Goal: Task Accomplishment & Management: Complete application form

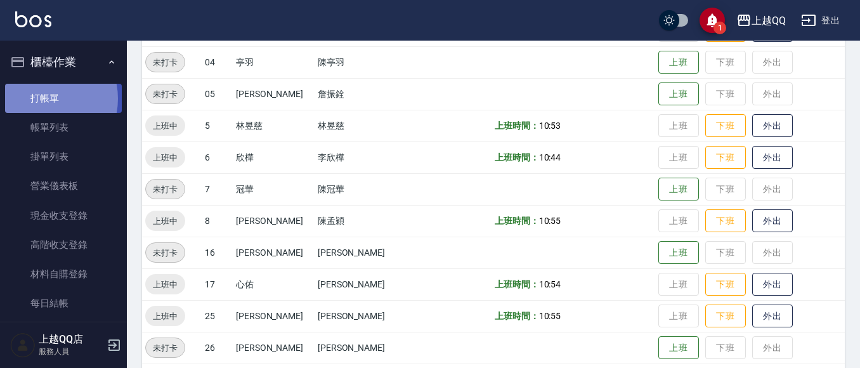
click at [41, 98] on link "打帳單" at bounding box center [63, 98] width 117 height 29
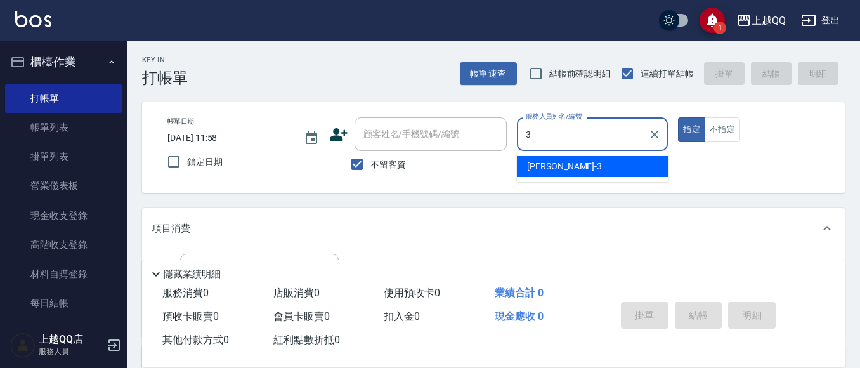
type input "佩怡-3"
type button "true"
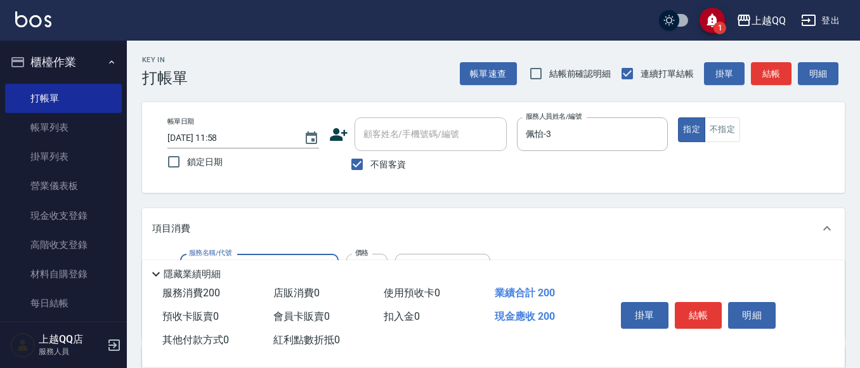
type input "洗髮(101)"
type input "330"
type input "佩怡-3"
type input "剪瀏海(201)"
click at [695, 302] on button "結帳" at bounding box center [699, 315] width 48 height 27
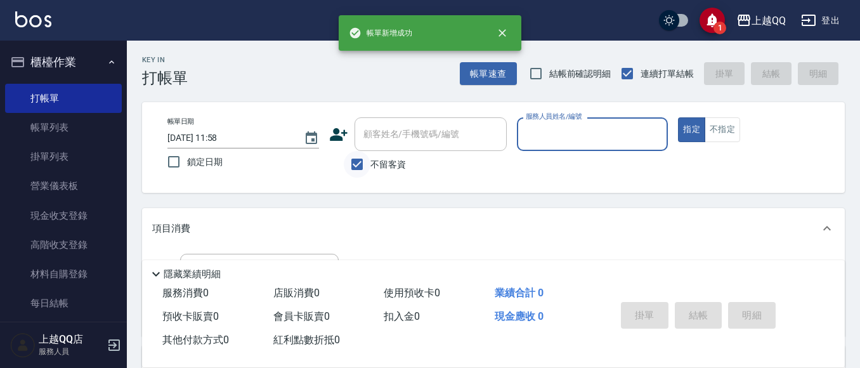
click at [353, 167] on input "不留客資" at bounding box center [357, 164] width 27 height 27
checkbox input "false"
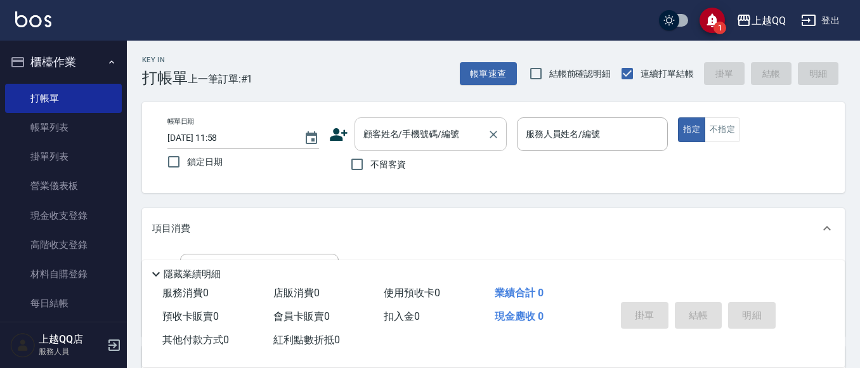
click at [371, 145] on input "顧客姓名/手機號碼/編號" at bounding box center [421, 134] width 122 height 22
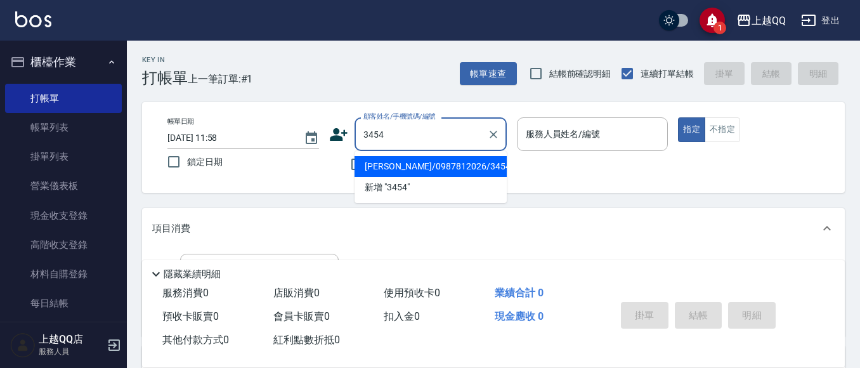
click at [678, 117] on button "指定" at bounding box center [691, 129] width 27 height 25
type input "[PERSON_NAME]/0987812026/3454"
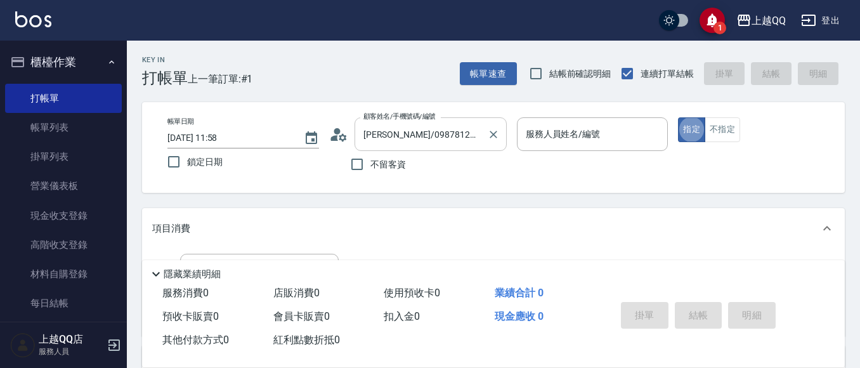
type input "佩怡-3"
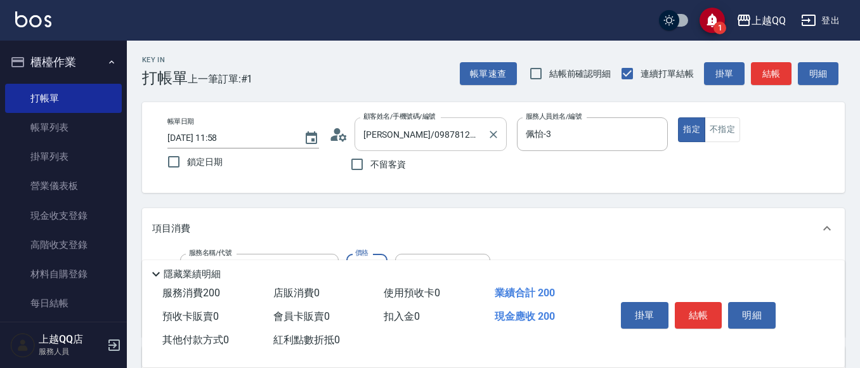
type input "洗髮(101)"
type input "230"
type input "心佑-17"
click at [678, 302] on button "結帳" at bounding box center [699, 315] width 48 height 27
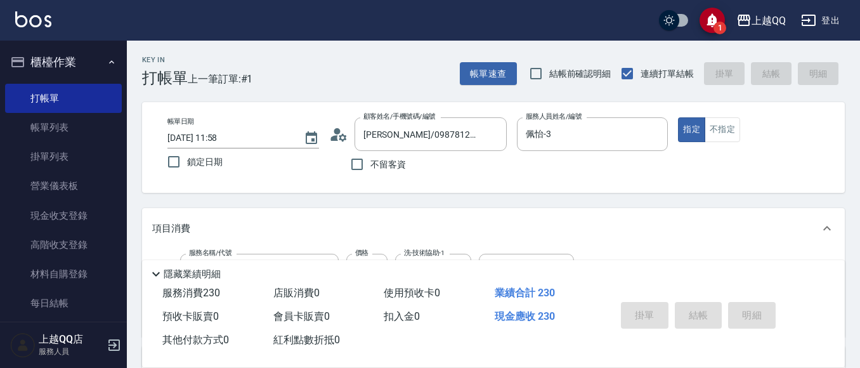
type input "[DATE] 11:59"
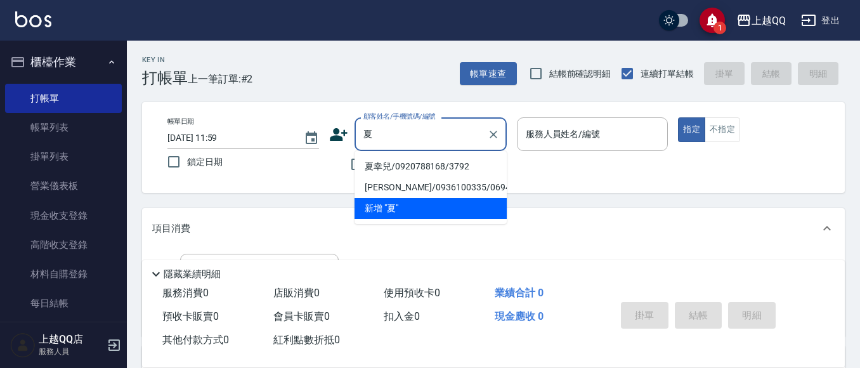
click at [422, 166] on li "夏幸兒/0920788168/3792" at bounding box center [431, 166] width 152 height 21
type input "夏幸兒/0920788168/3792"
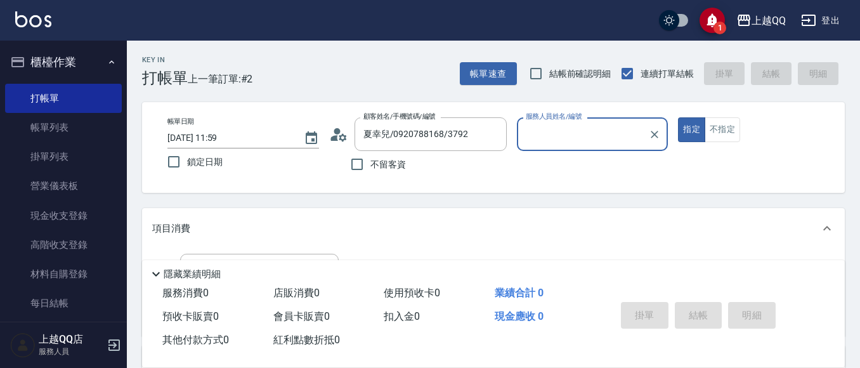
type input "佩怡-3"
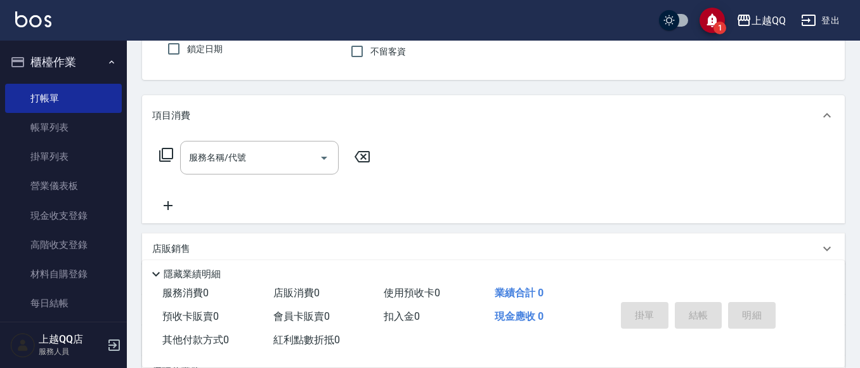
scroll to position [127, 0]
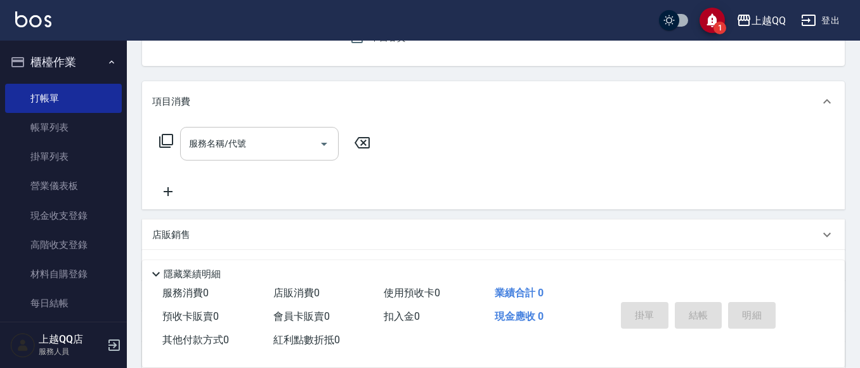
click at [254, 147] on input "服務名稱/代號" at bounding box center [250, 144] width 128 height 22
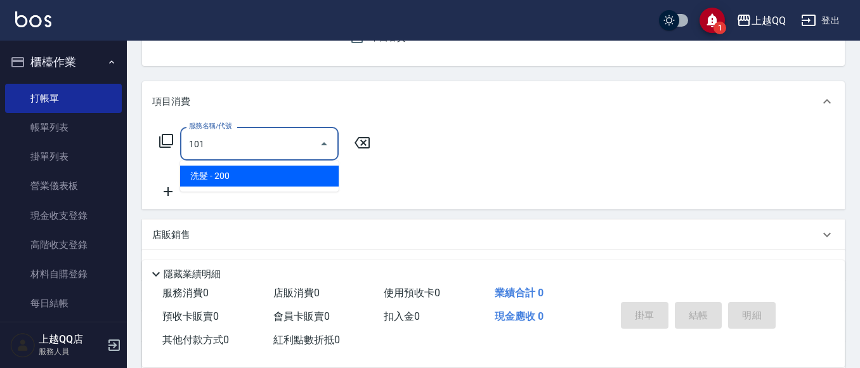
type input "洗髮(101)"
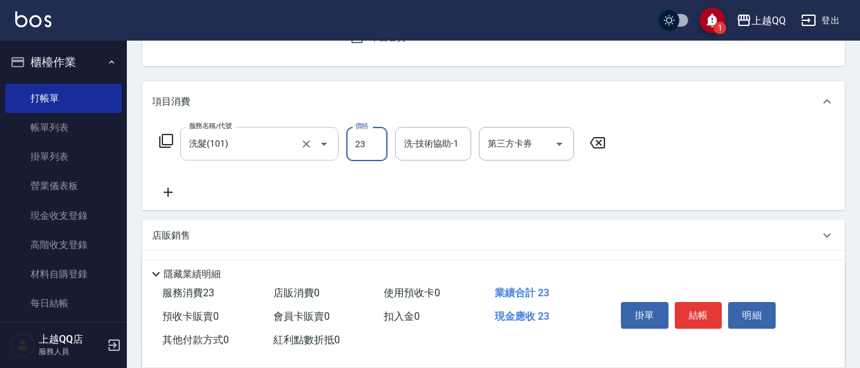
type input "230"
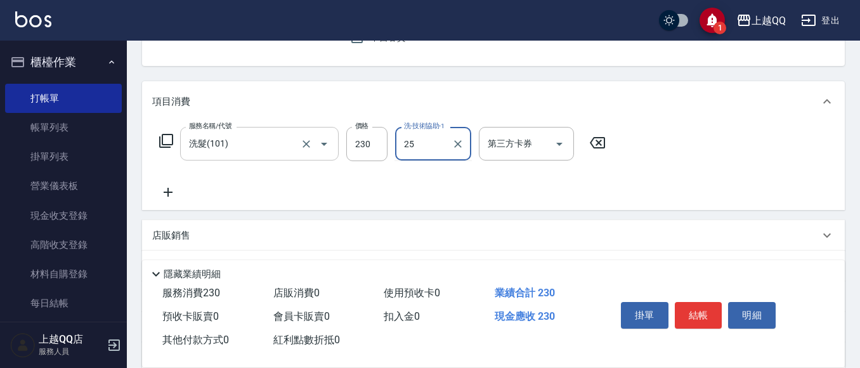
type input "[PERSON_NAME]-25"
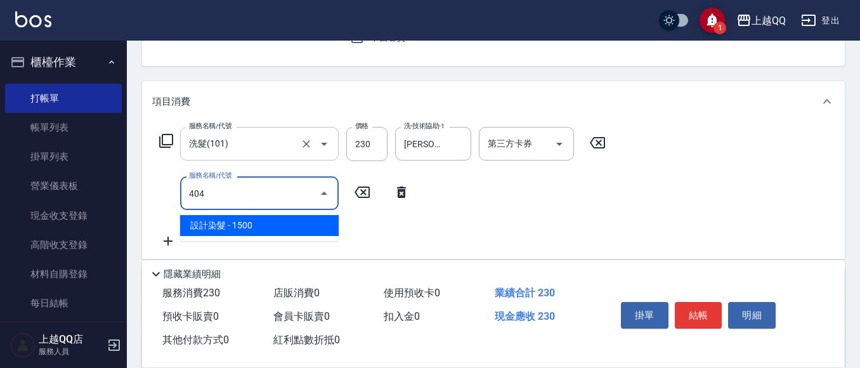
type input "設計染髮(404)"
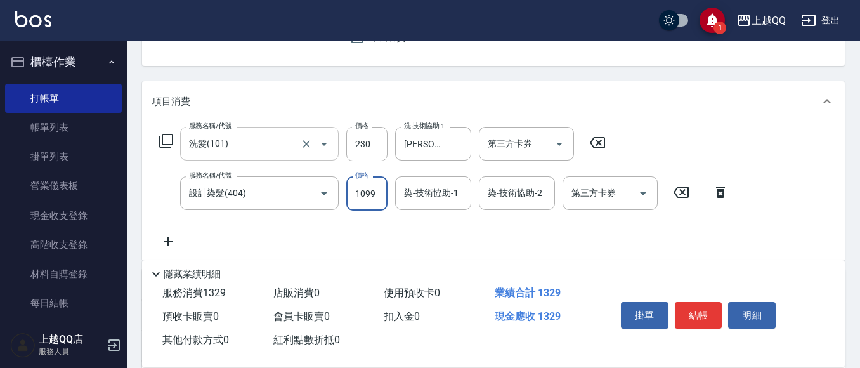
type input "1099"
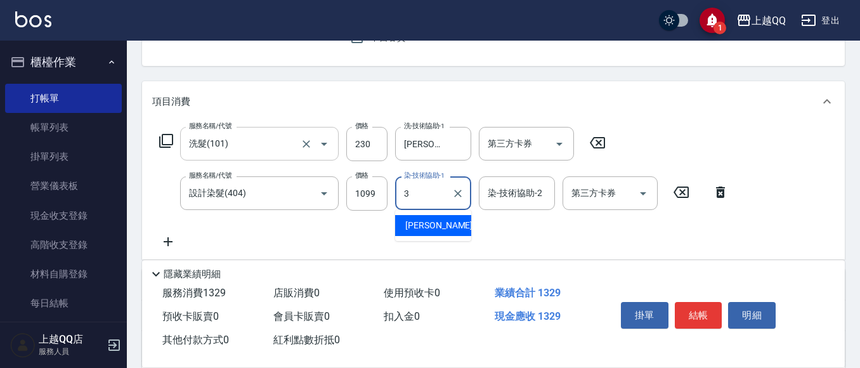
type input "佩怡-3"
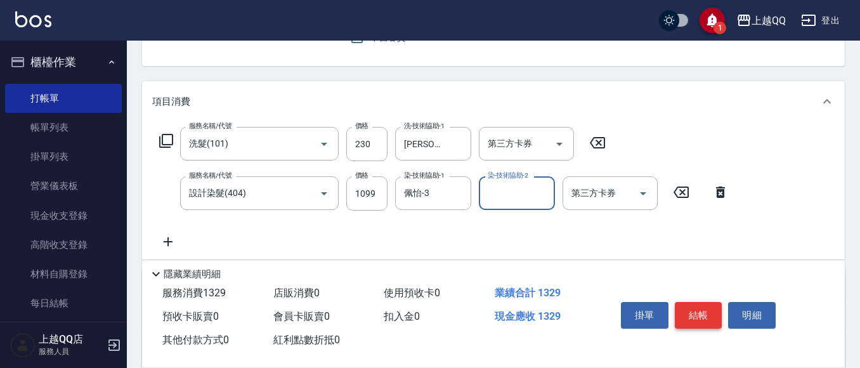
click at [710, 311] on button "結帳" at bounding box center [699, 315] width 48 height 27
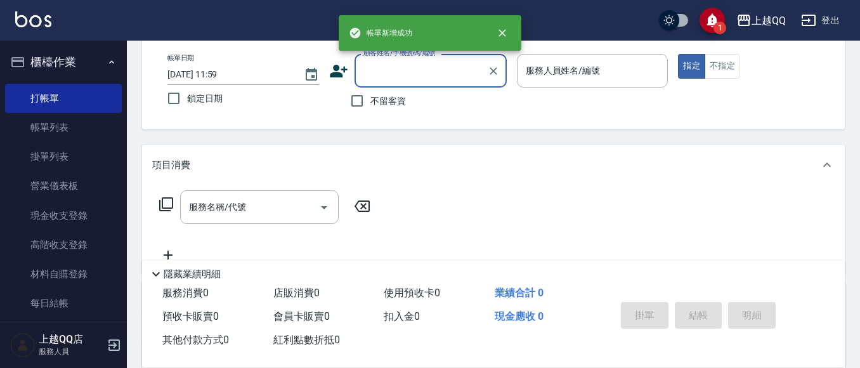
scroll to position [0, 0]
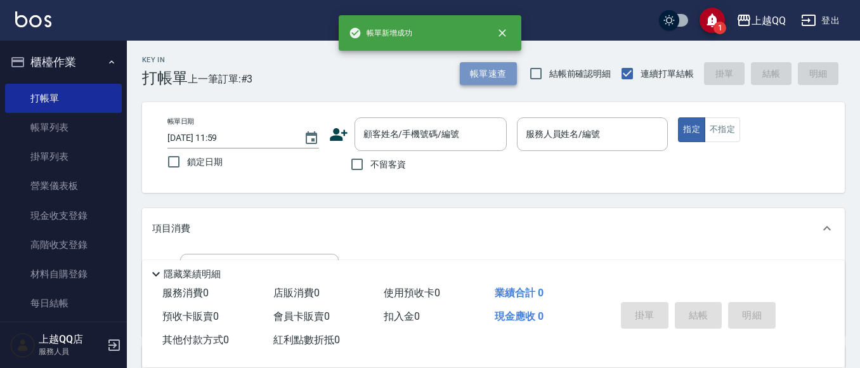
click at [493, 73] on button "帳單速查" at bounding box center [488, 73] width 57 height 23
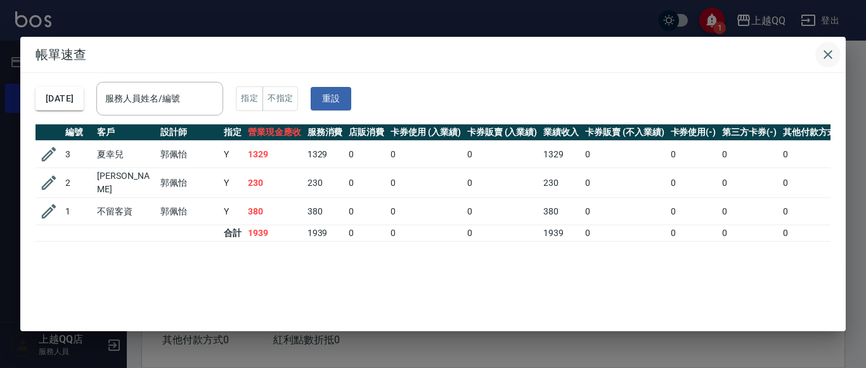
click at [830, 53] on icon "button" at bounding box center [828, 54] width 9 height 9
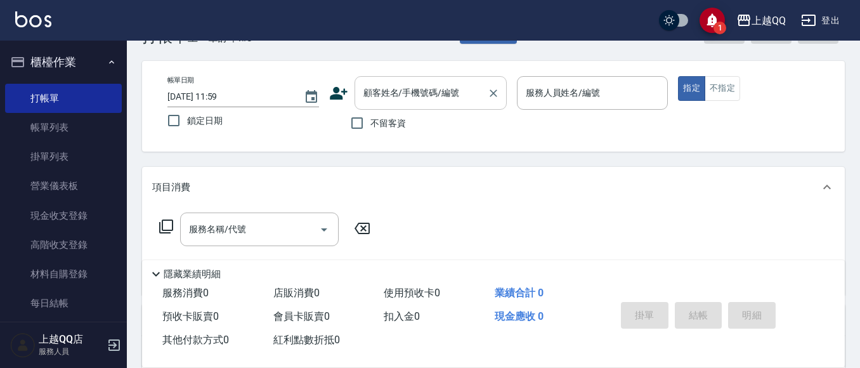
scroll to position [63, 0]
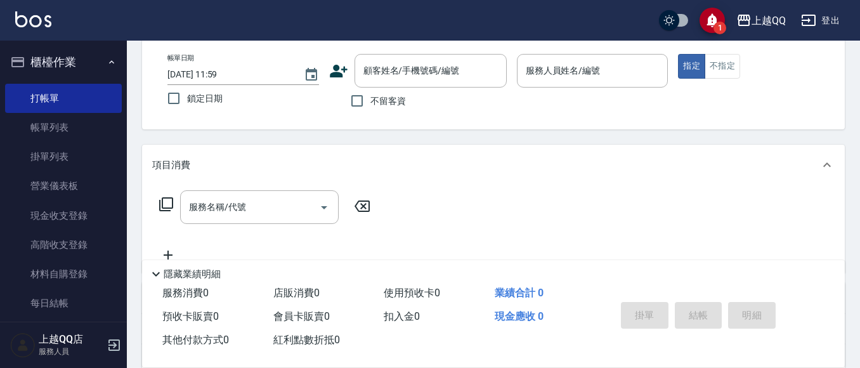
drag, startPoint x: 384, startPoint y: 86, endPoint x: 452, endPoint y: 13, distance: 99.6
click at [393, 72] on div "顧客姓名/手機號碼/編號" at bounding box center [431, 71] width 152 height 34
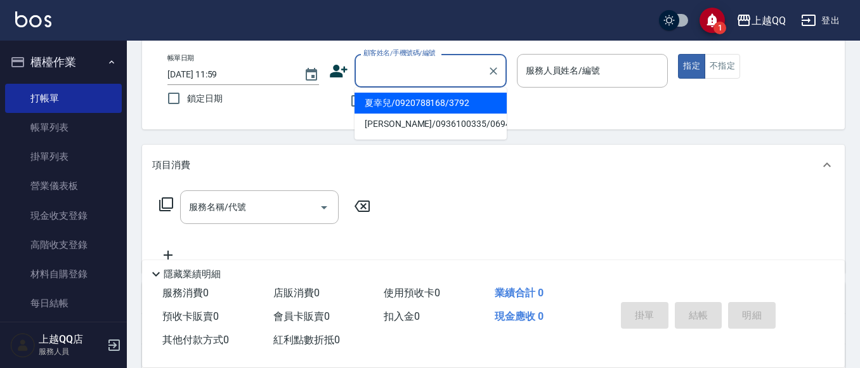
type input "1"
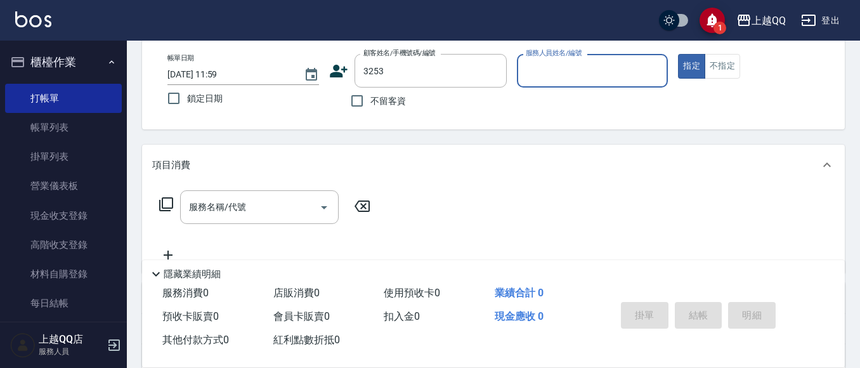
click at [678, 54] on button "指定" at bounding box center [691, 66] width 27 height 25
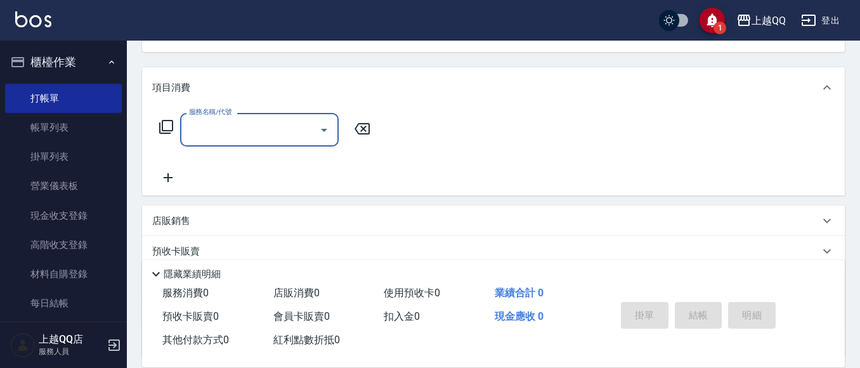
type input "石人妃/0916330727/3253"
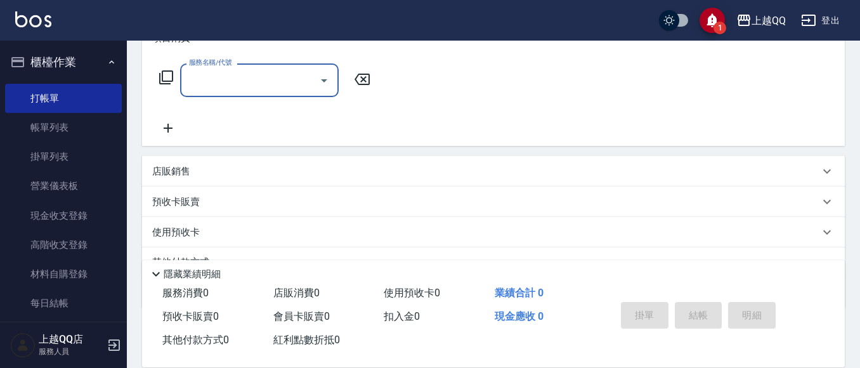
type input "欣樺-6"
click at [213, 169] on div "店販銷售" at bounding box center [485, 171] width 667 height 13
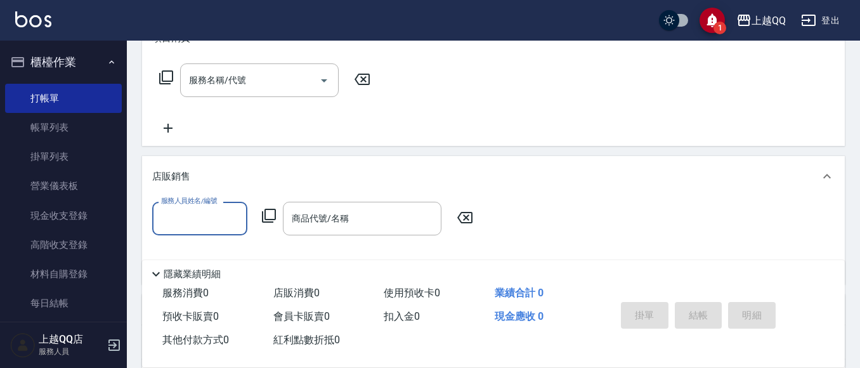
scroll to position [1, 0]
click at [212, 173] on div "店販銷售" at bounding box center [485, 176] width 667 height 13
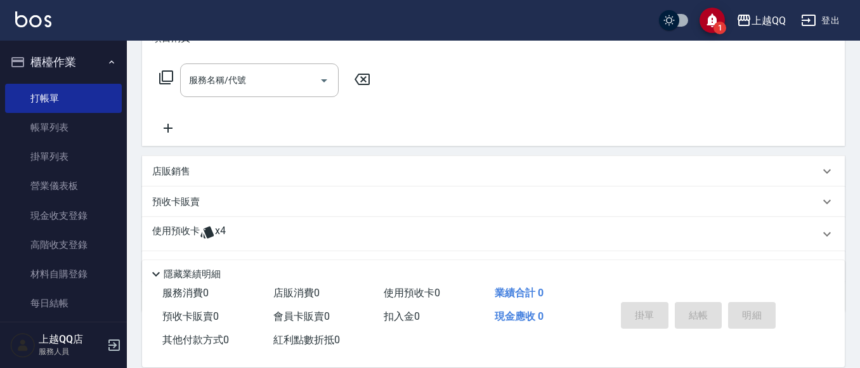
scroll to position [254, 0]
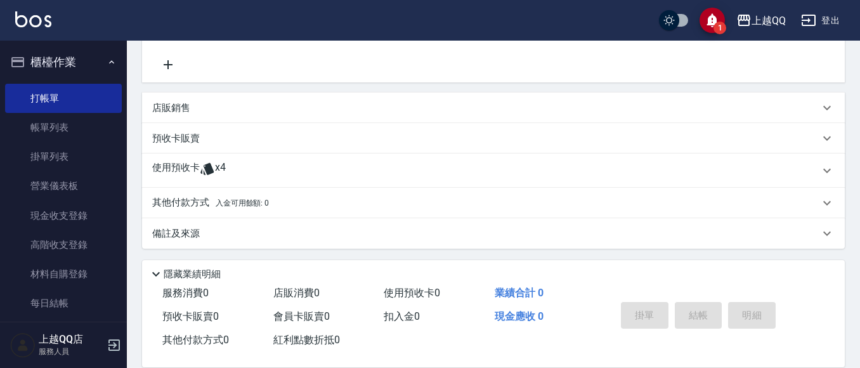
click at [202, 148] on div "預收卡販賣" at bounding box center [493, 138] width 703 height 30
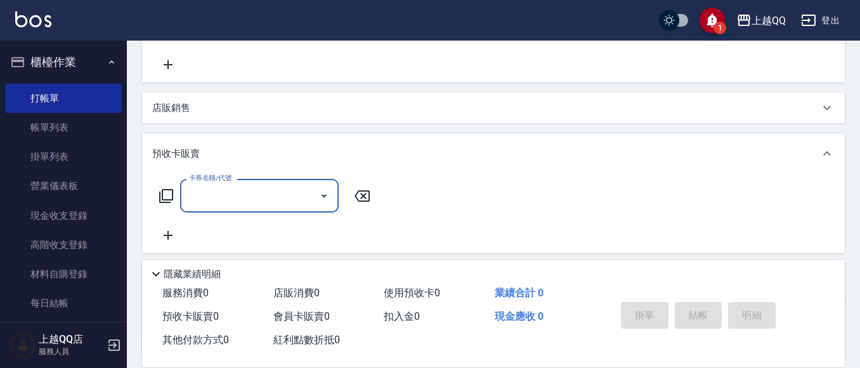
scroll to position [0, 0]
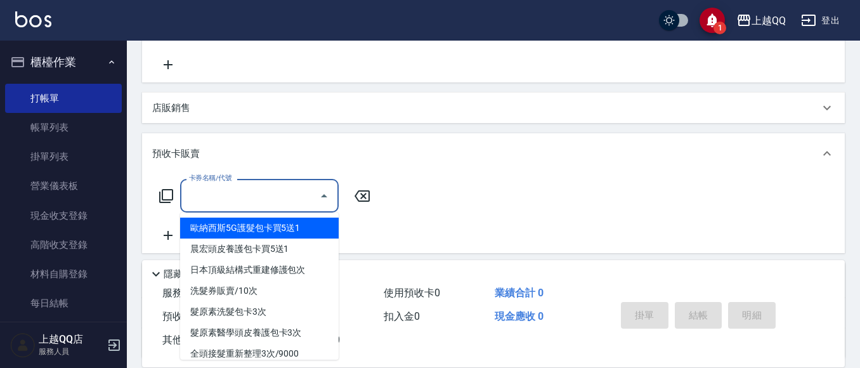
click at [210, 189] on input "卡券名稱/代號" at bounding box center [250, 196] width 128 height 22
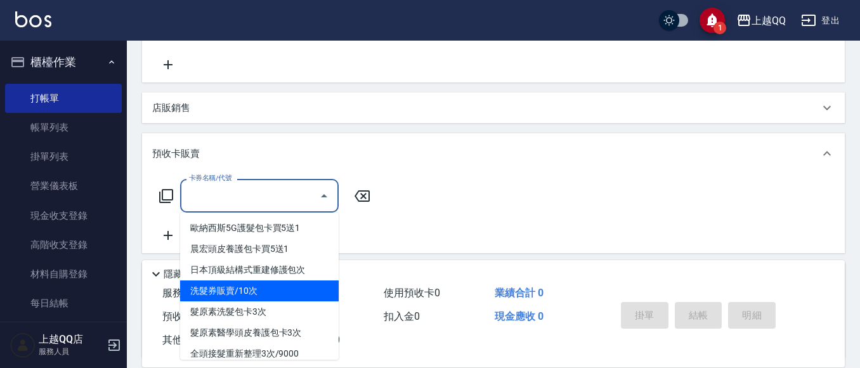
click at [253, 296] on span "洗髮券販賣/10次" at bounding box center [259, 290] width 159 height 21
type input "洗髮券販賣/10次(904)"
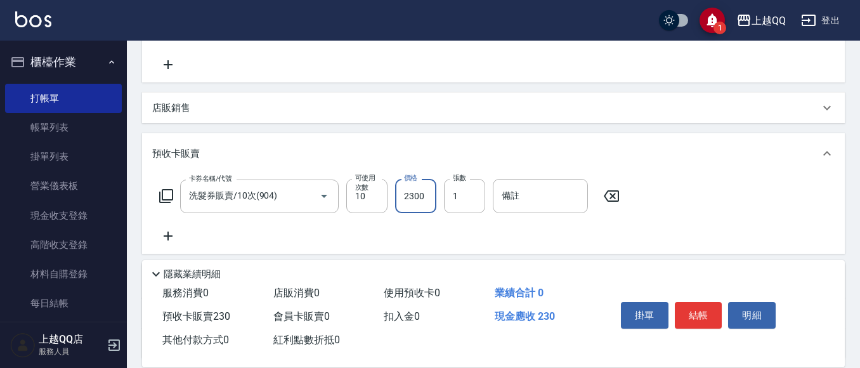
type input "2300"
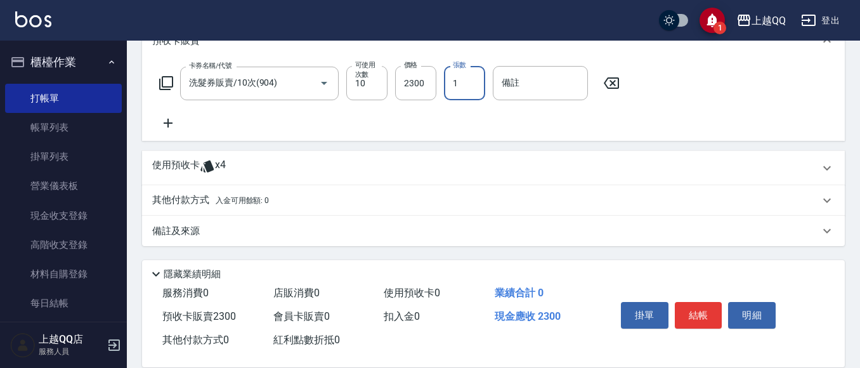
click at [238, 174] on div "使用預收卡 x4" at bounding box center [485, 168] width 667 height 19
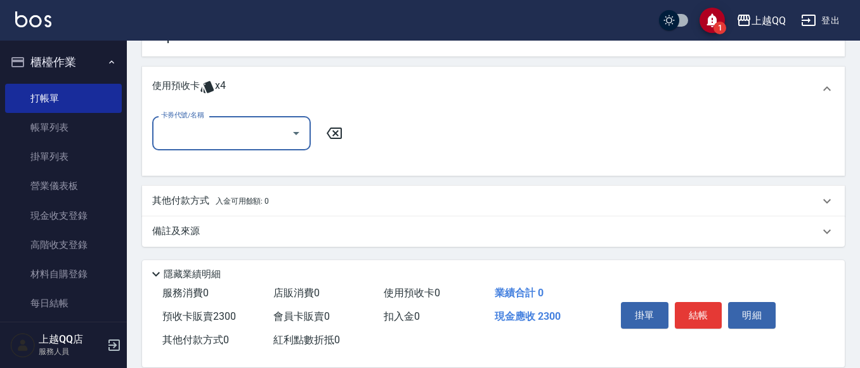
scroll to position [452, 0]
click at [277, 138] on input "卡券代號/名稱" at bounding box center [222, 132] width 128 height 22
click at [281, 157] on div "洗髮券販賣/10次 剩餘4張" at bounding box center [231, 165] width 159 height 21
type input "洗髮券販賣/10次"
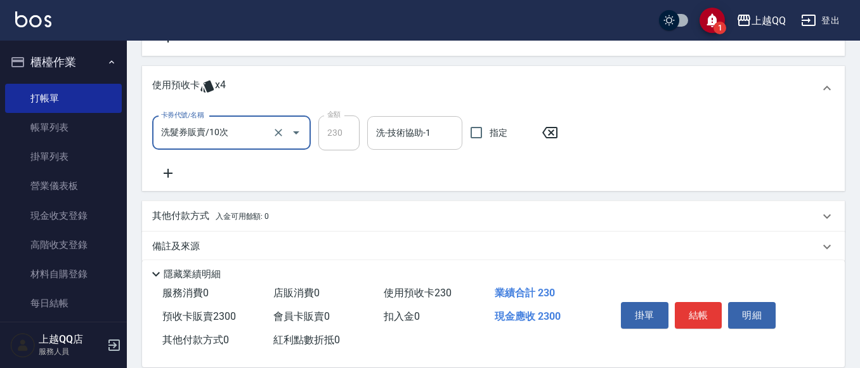
click at [384, 136] on input "洗-技術協助-1" at bounding box center [415, 133] width 84 height 22
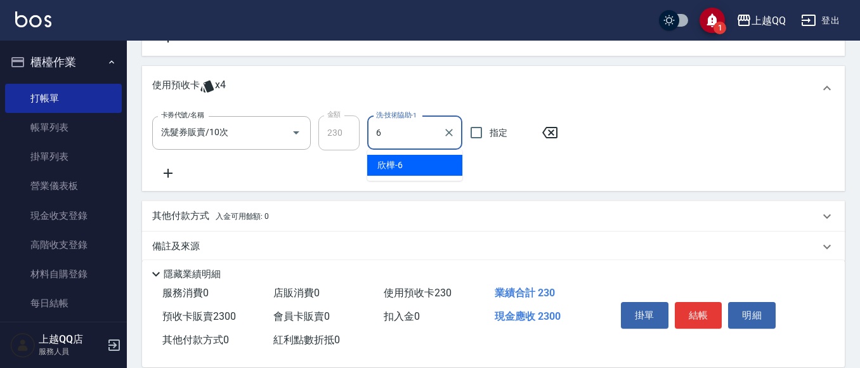
type input "欣樺-6"
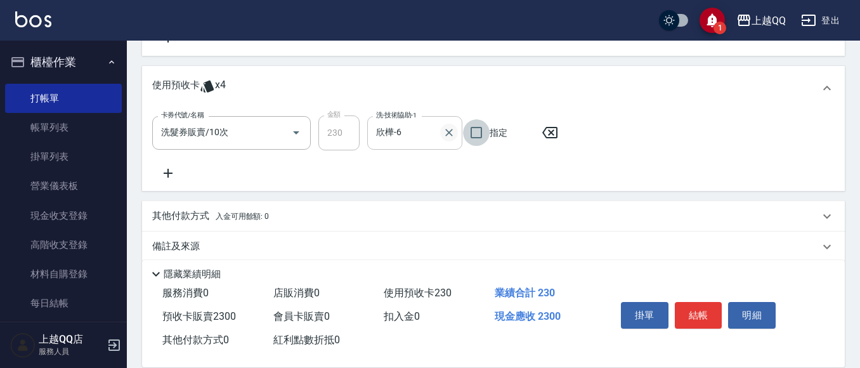
click at [447, 126] on icon "Clear" at bounding box center [449, 132] width 13 height 13
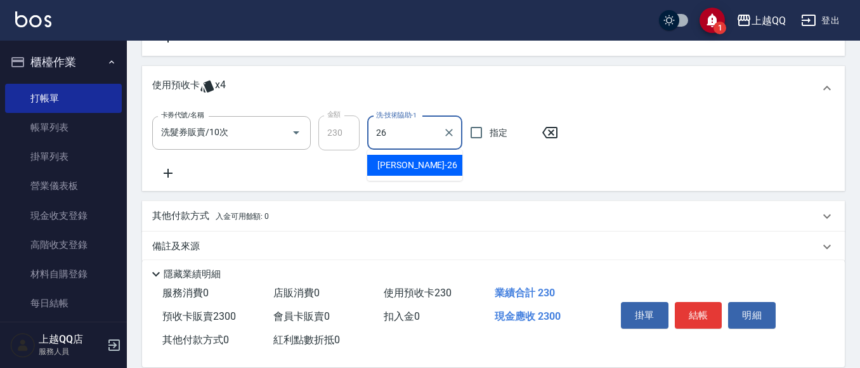
type input "2"
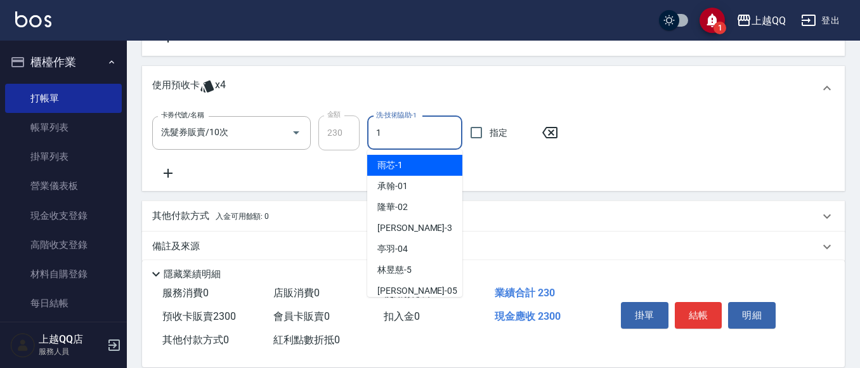
type input "雨芯-1"
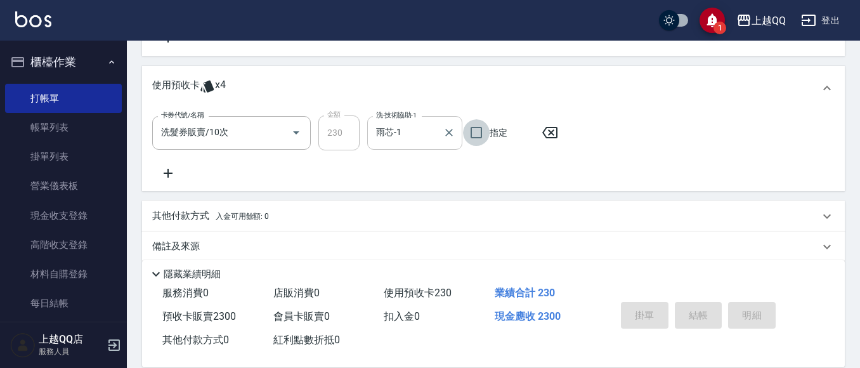
type input "[DATE] 12:07"
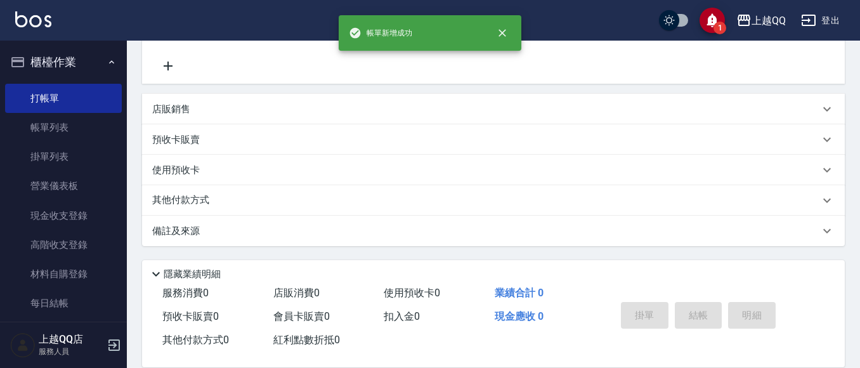
scroll to position [0, 0]
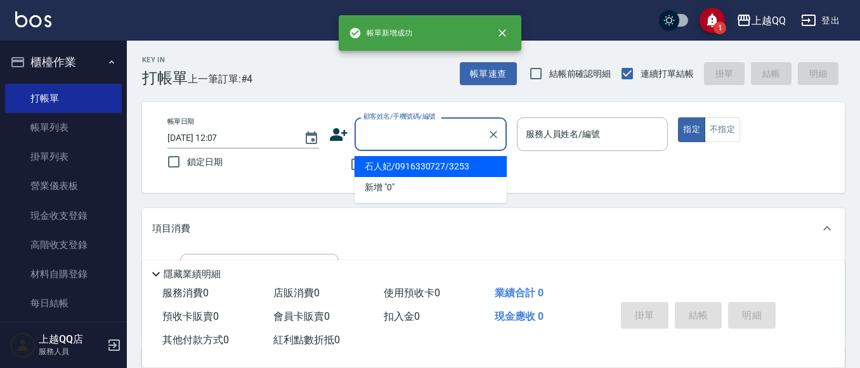
type input "0"
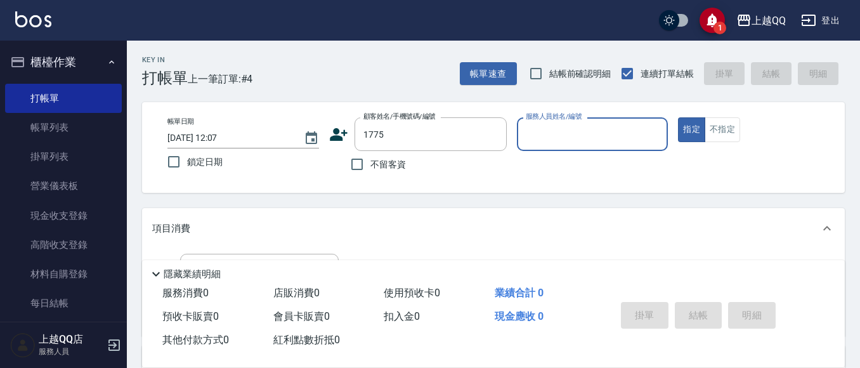
click at [678, 117] on button "指定" at bounding box center [691, 129] width 27 height 25
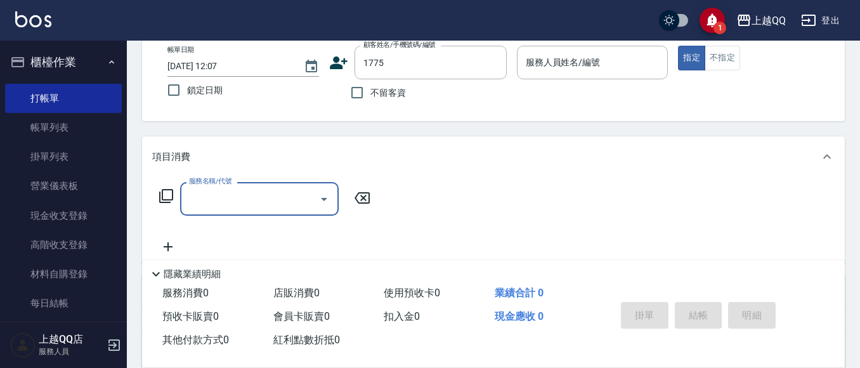
type input "曲小姐/0000000/1775"
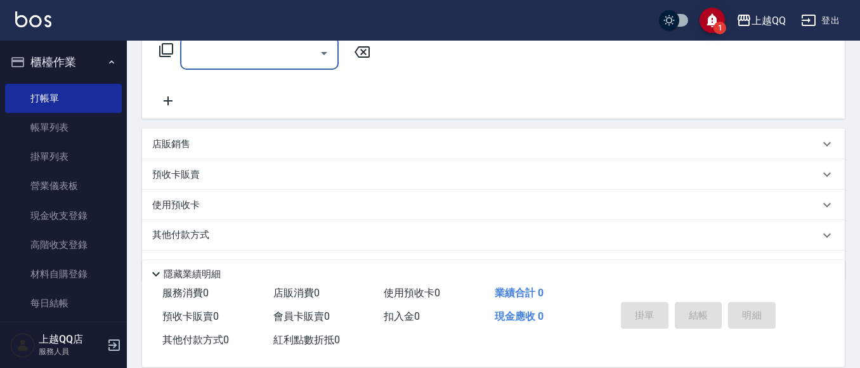
type input "欣樺-6"
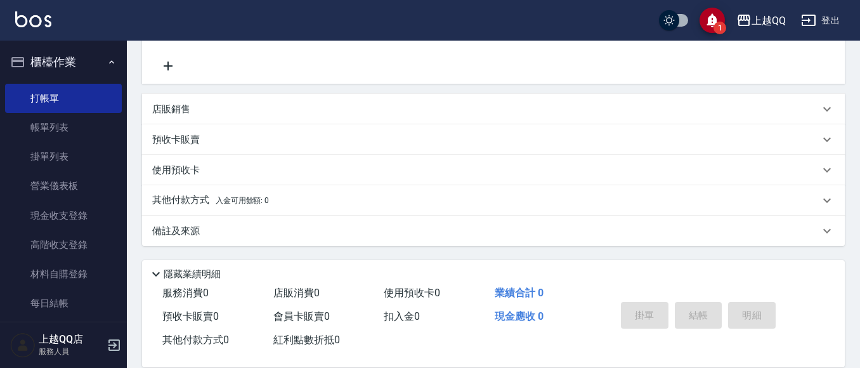
click at [182, 142] on p "預收卡販賣" at bounding box center [176, 139] width 48 height 13
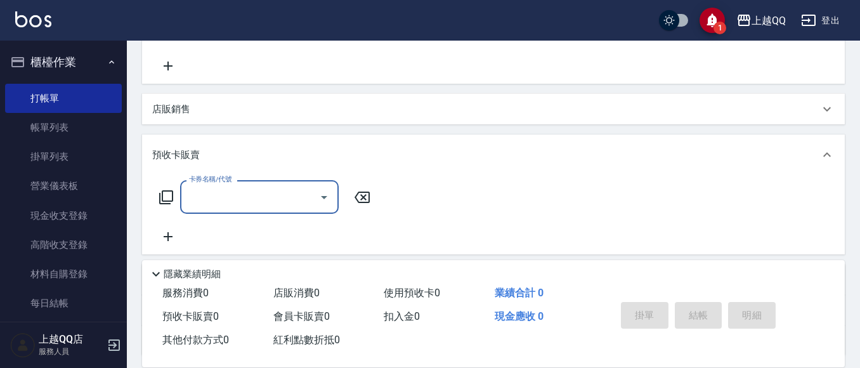
scroll to position [0, 0]
click at [202, 172] on div "預收卡販賣" at bounding box center [493, 154] width 703 height 41
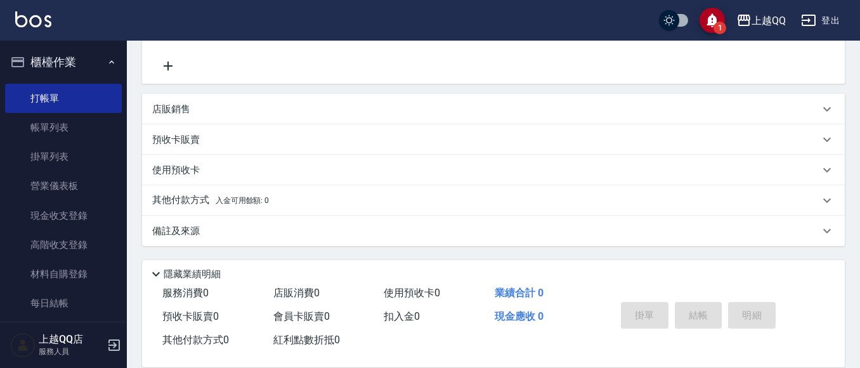
click at [191, 142] on p "預收卡販賣" at bounding box center [176, 139] width 48 height 13
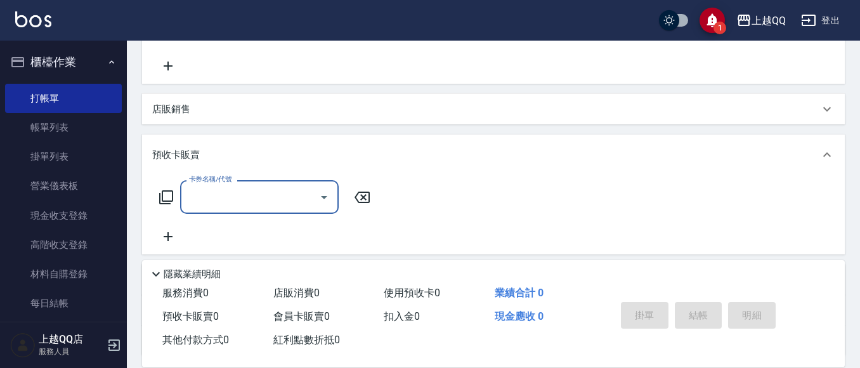
click at [230, 183] on label "卡券名稱/代號" at bounding box center [210, 179] width 42 height 10
click at [230, 186] on input "卡券名稱/代號" at bounding box center [250, 197] width 128 height 22
click at [268, 211] on div "卡券名稱/代號" at bounding box center [259, 197] width 159 height 34
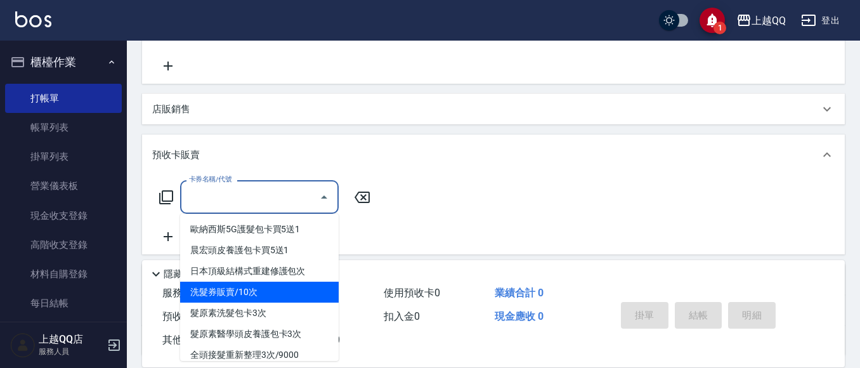
click at [249, 297] on span "洗髮券販賣/10次" at bounding box center [259, 292] width 159 height 21
type input "洗髮券販賣/10次(904)"
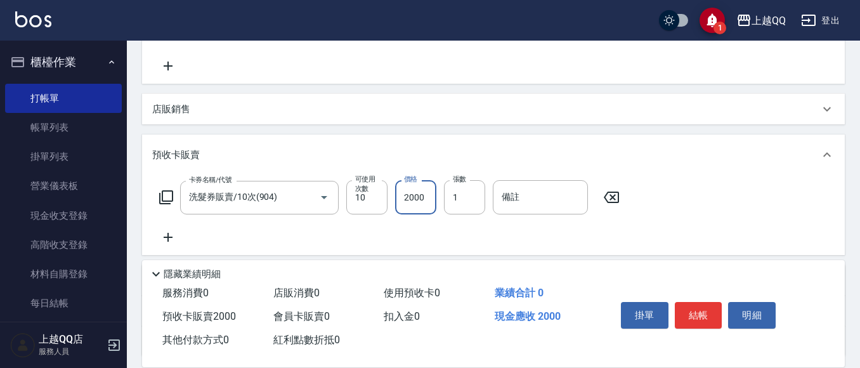
click at [417, 185] on input "2000" at bounding box center [415, 197] width 41 height 34
type input "2300"
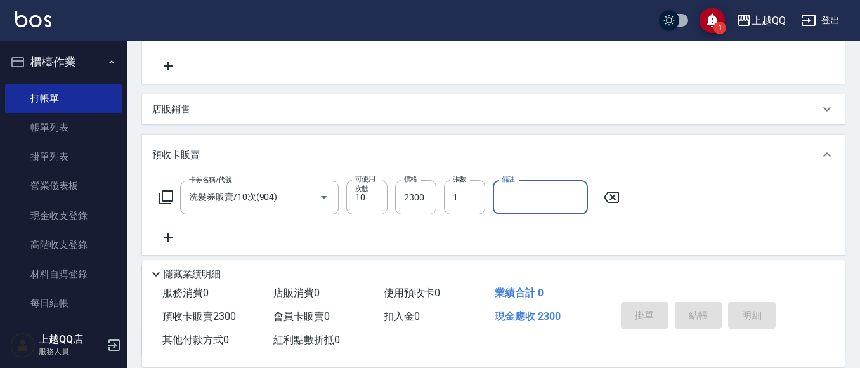
type input "[DATE] 12:08"
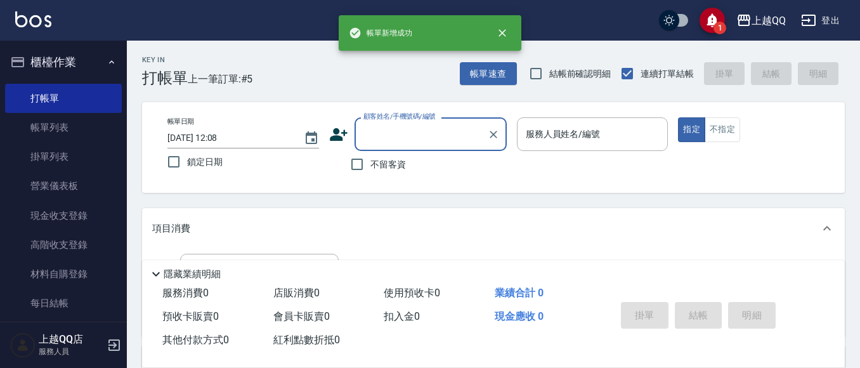
type input "3"
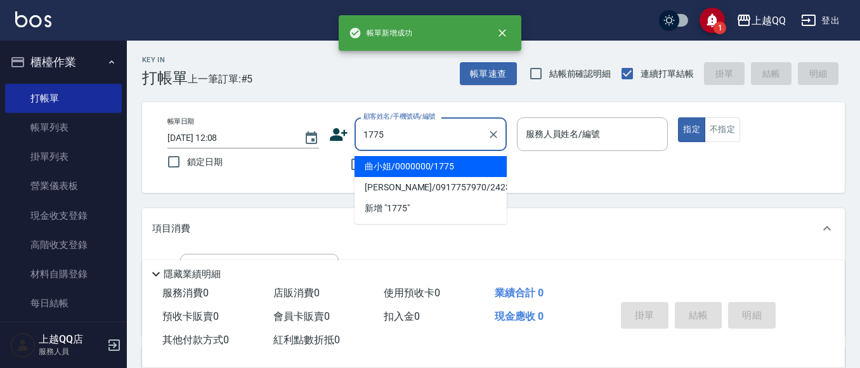
click at [678, 117] on button "指定" at bounding box center [691, 129] width 27 height 25
type input "曲小姐/0000000/1775"
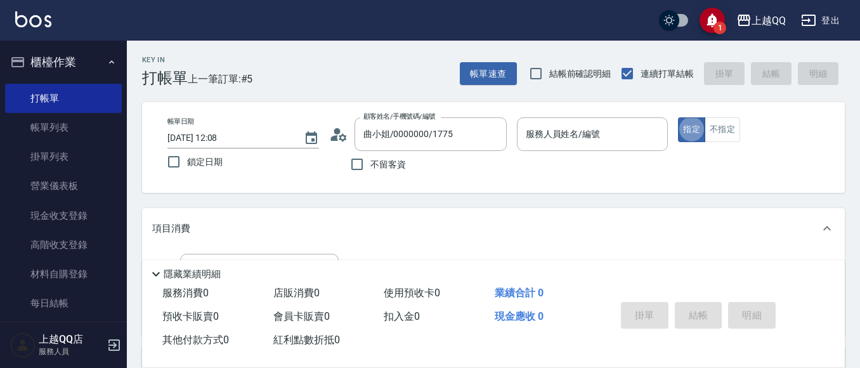
type input "欣樺-6"
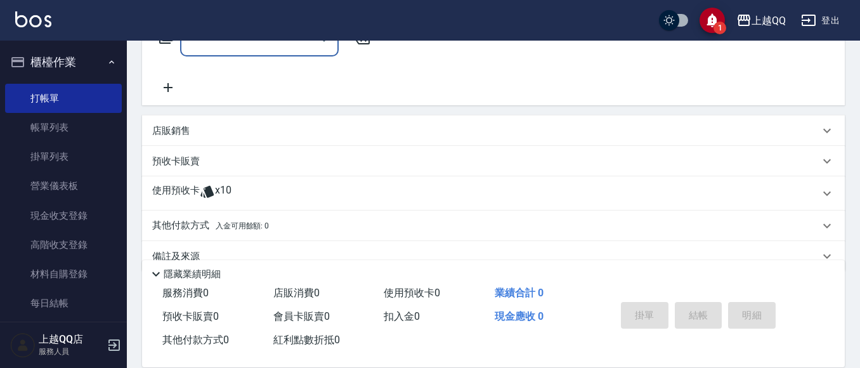
scroll to position [256, 0]
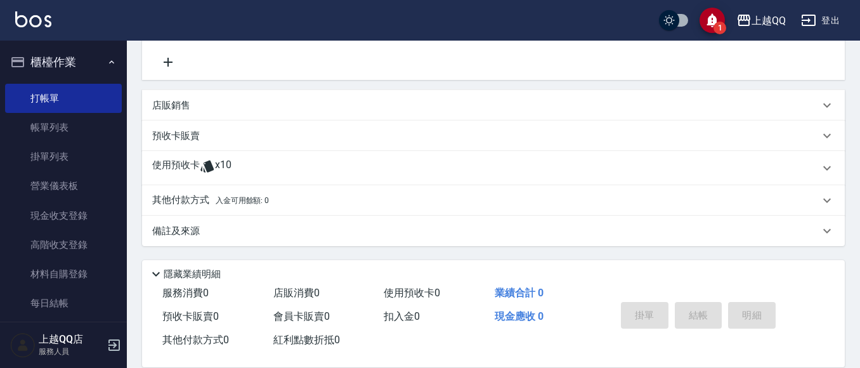
click at [239, 161] on div "使用預收卡 x10" at bounding box center [485, 168] width 667 height 19
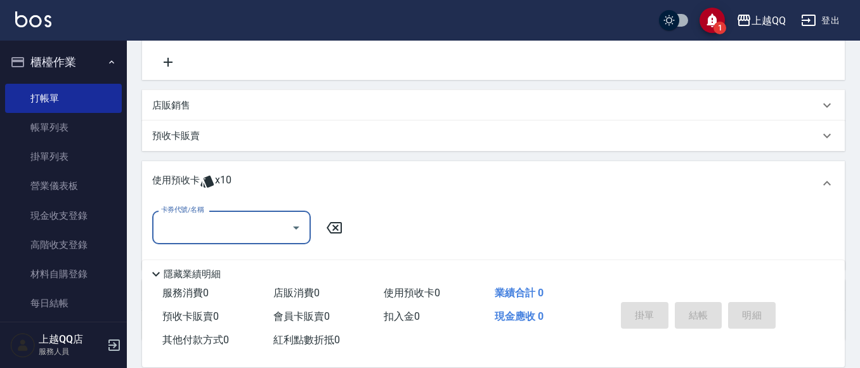
scroll to position [0, 0]
click at [230, 211] on div "卡券代號/名稱" at bounding box center [231, 228] width 159 height 34
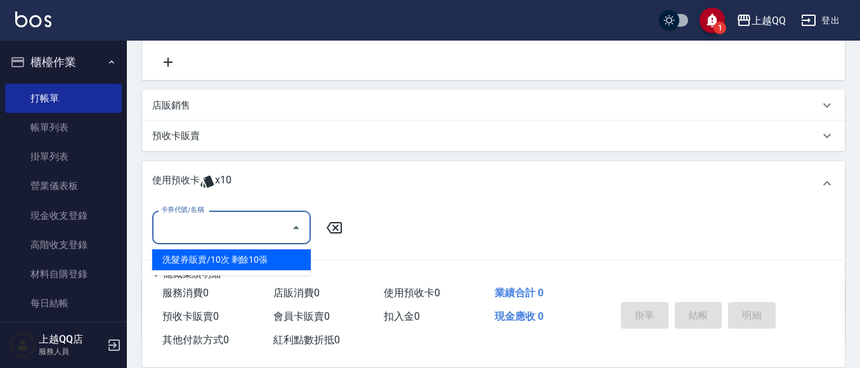
click at [233, 255] on div "洗髮券販賣/10次 剩餘10張" at bounding box center [231, 259] width 159 height 21
type input "洗髮券販賣/10次"
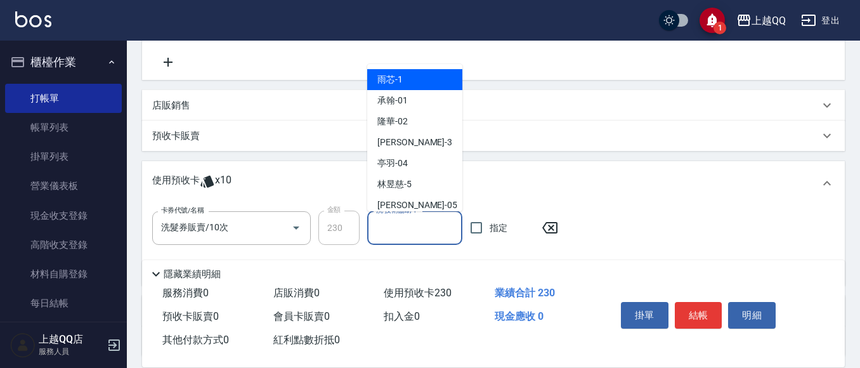
drag, startPoint x: 395, startPoint y: 225, endPoint x: 444, endPoint y: 14, distance: 216.8
click at [402, 219] on div "洗-技術協助-1 洗-技術協助-1" at bounding box center [414, 228] width 95 height 34
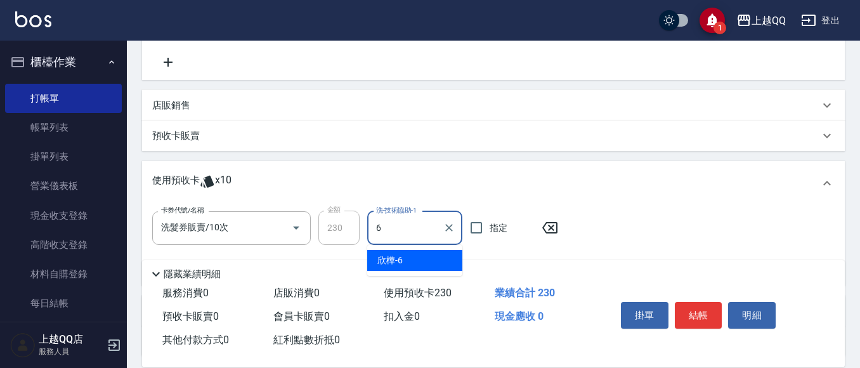
type input "欣樺-6"
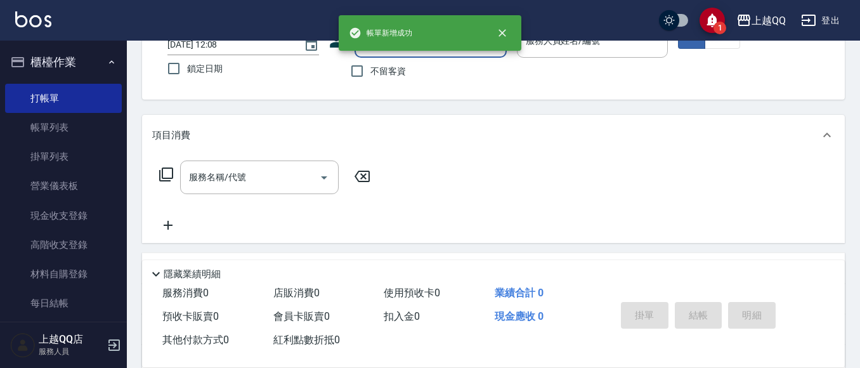
scroll to position [63, 0]
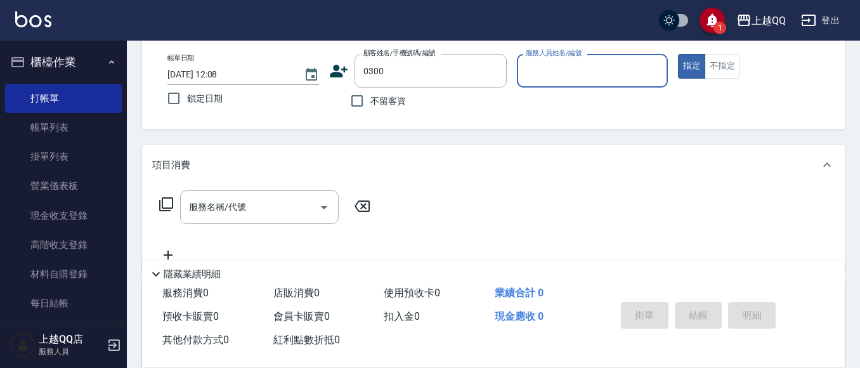
click at [678, 54] on button "指定" at bounding box center [691, 66] width 27 height 25
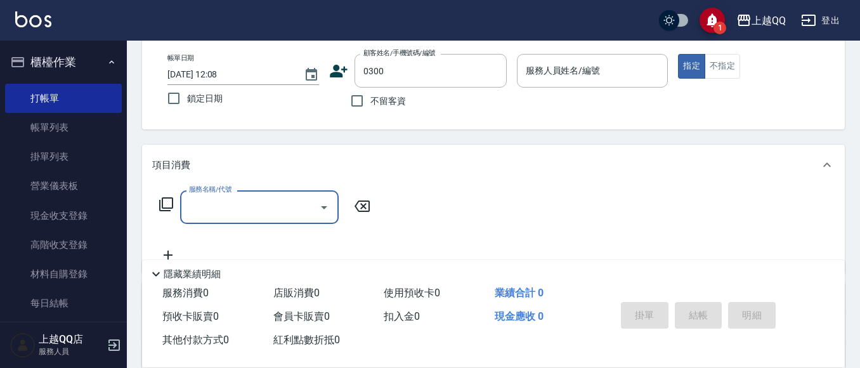
type input "BIBO/0935865909/0300"
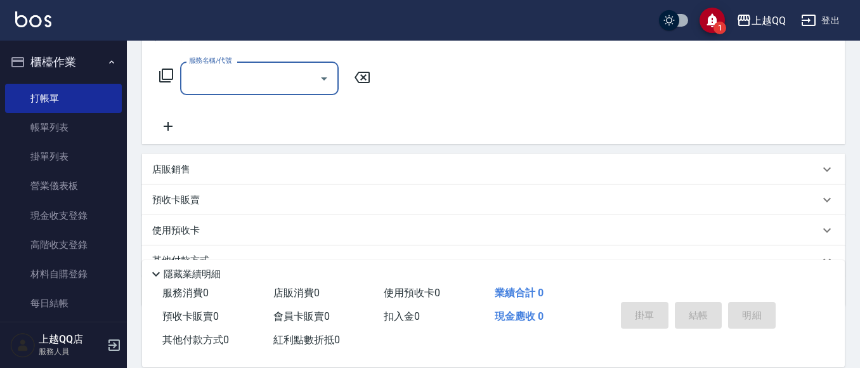
scroll to position [252, 0]
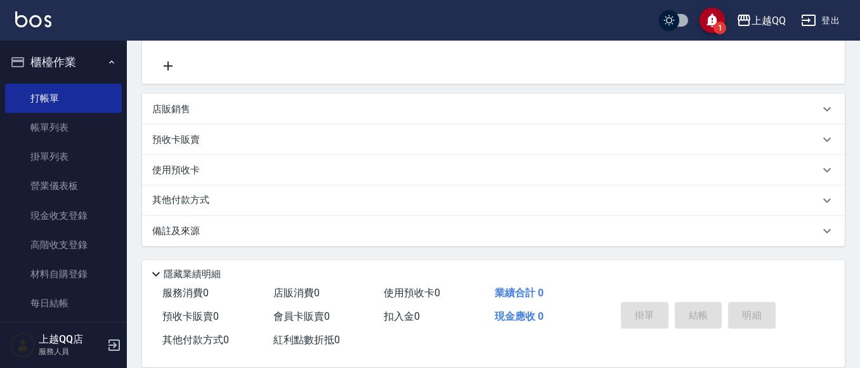
type input "欣樺-6"
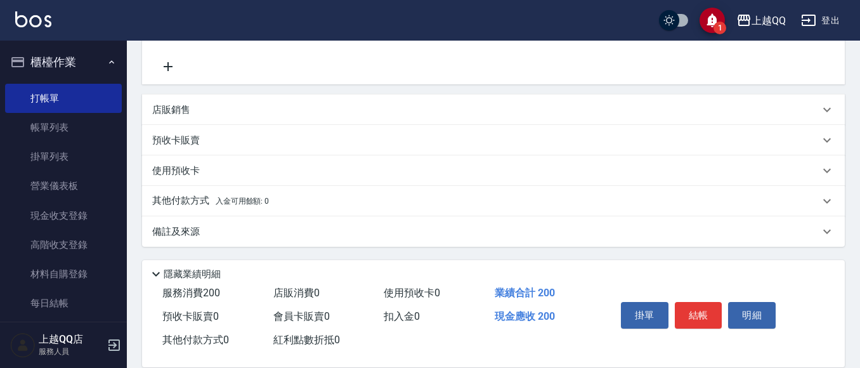
type input "洗髮(101)"
type input "230"
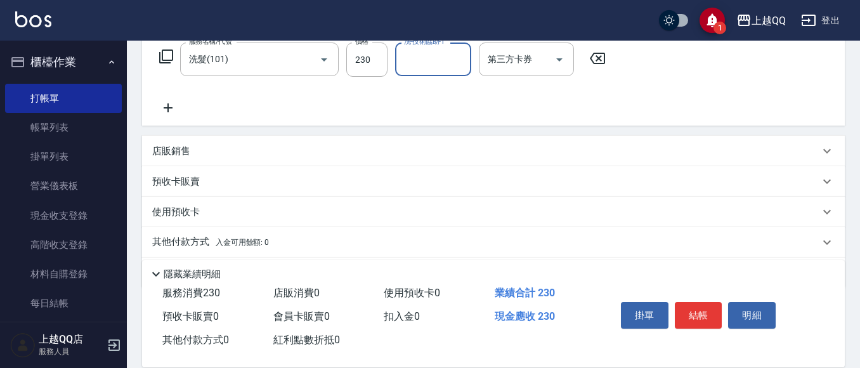
scroll to position [189, 0]
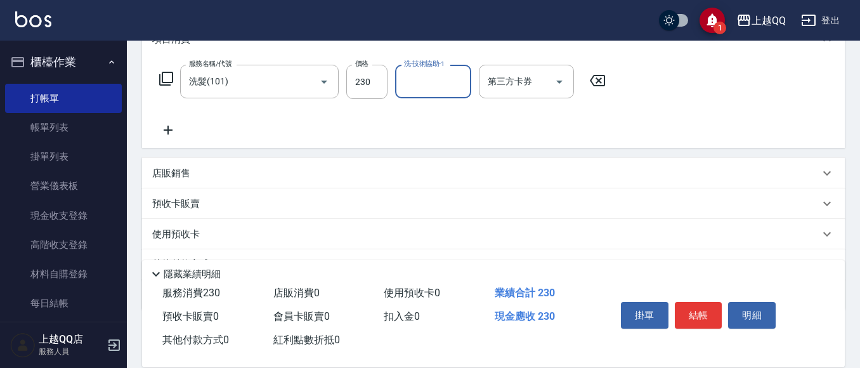
type input "6"
type input "[PERSON_NAME]-25"
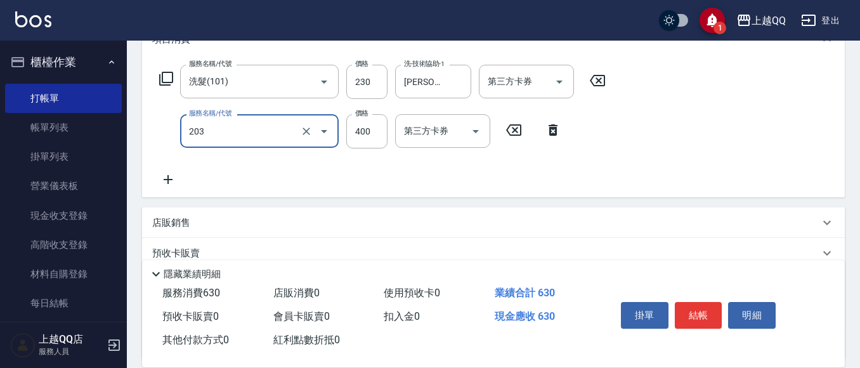
type input "指定單剪(203)"
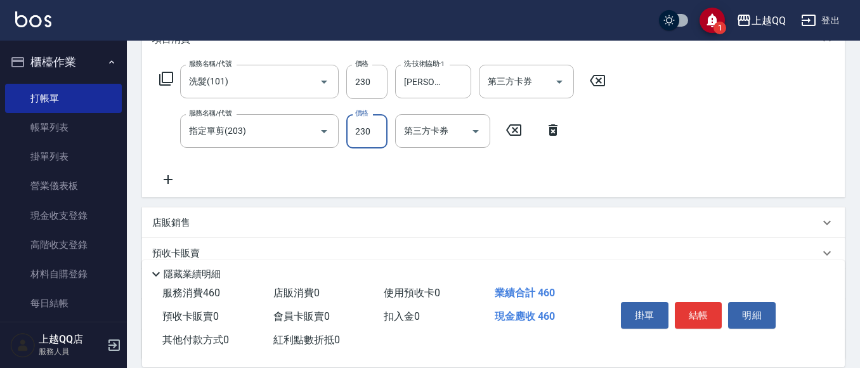
type input "230"
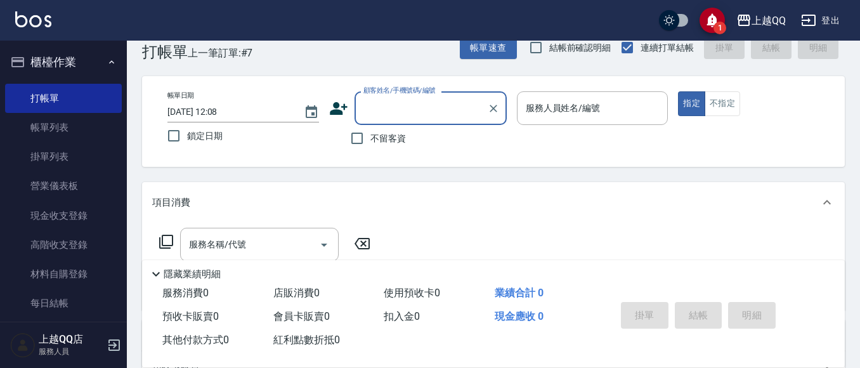
scroll to position [23, 0]
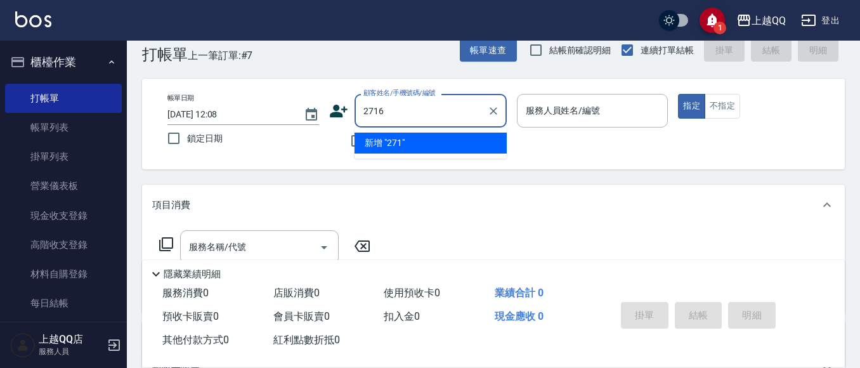
type input "2716"
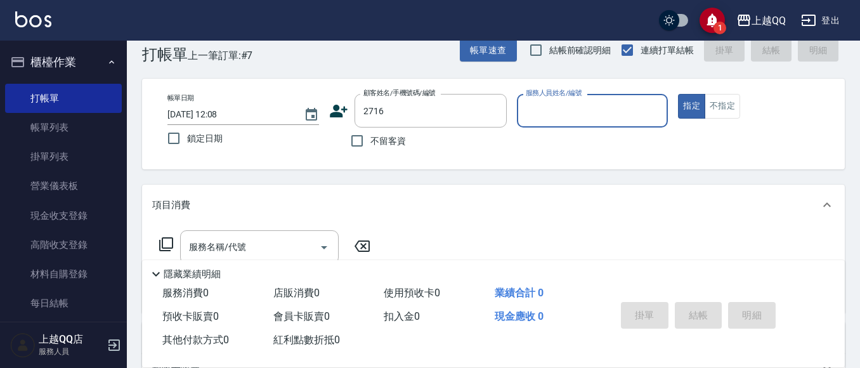
click at [678, 94] on button "指定" at bounding box center [691, 106] width 27 height 25
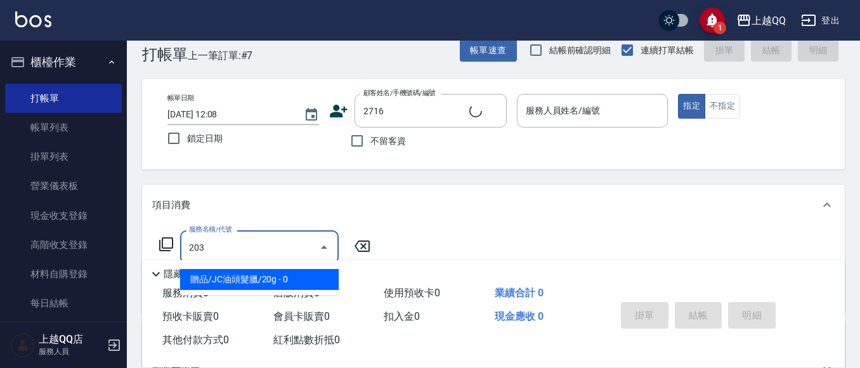
type input "203"
type input "[PERSON_NAME]/0983612960/2716"
type input "指定單剪(203)"
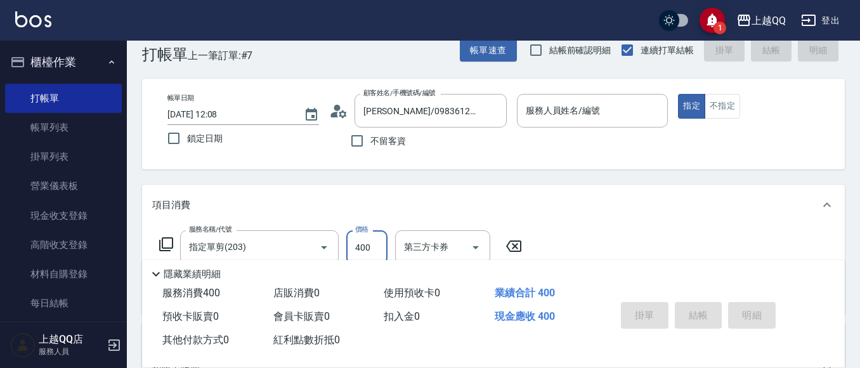
type input "2"
type input "欣樺-6"
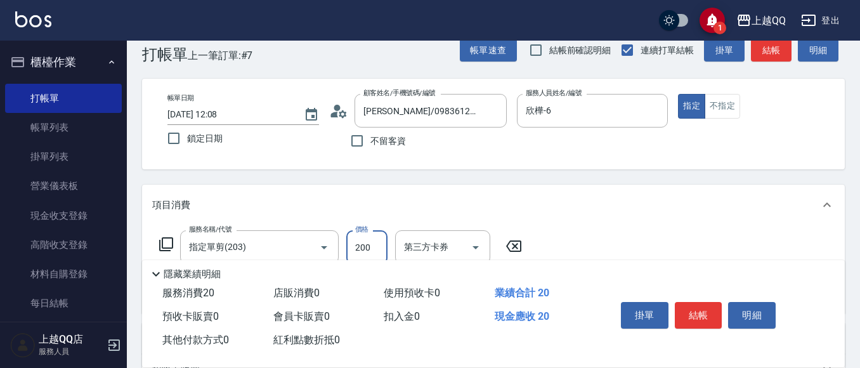
type input "200"
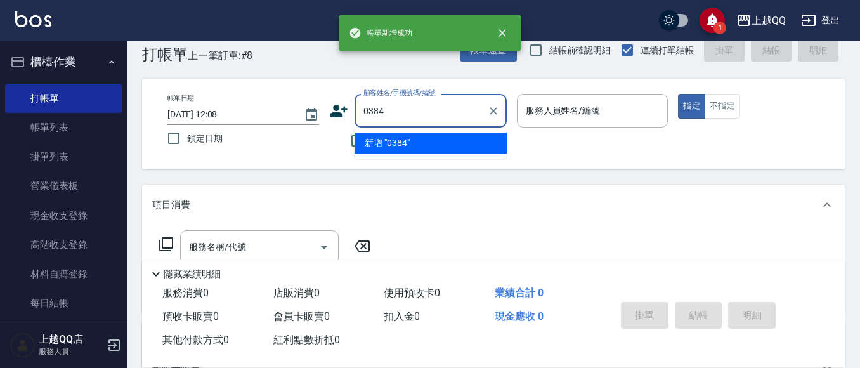
type input "0384"
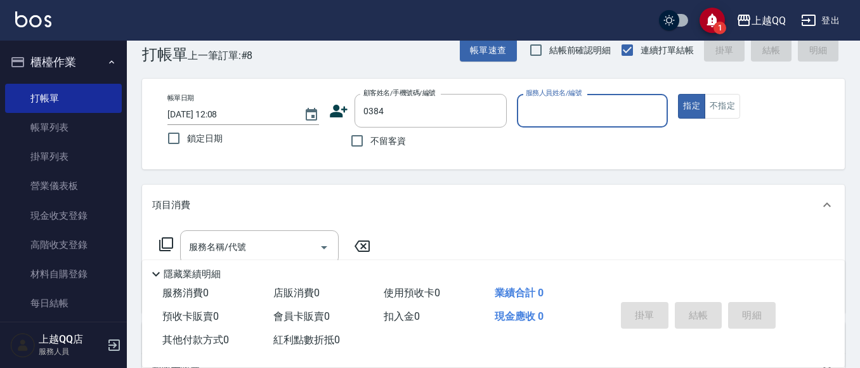
click at [678, 94] on button "指定" at bounding box center [691, 106] width 27 height 25
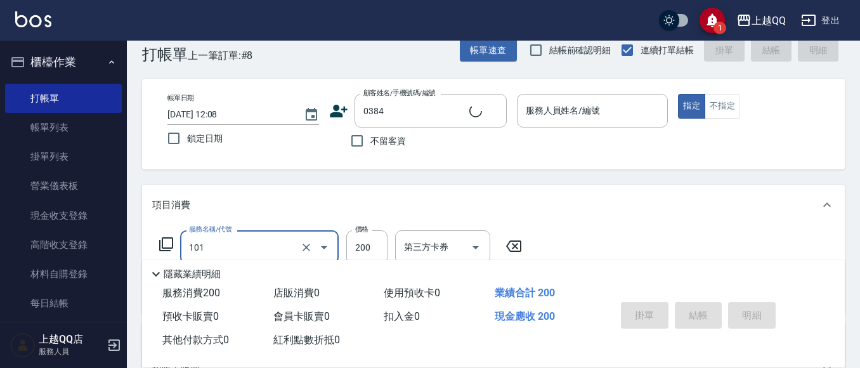
type input "洗髮(101)"
type input "2"
type input "[PERSON_NAME]/0918523952/0384"
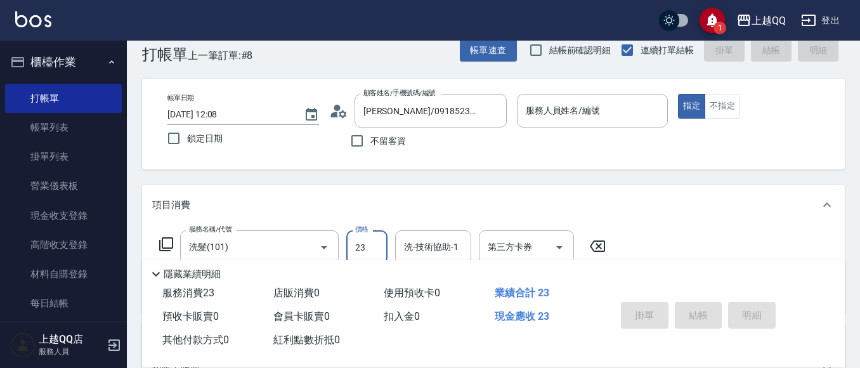
type input "230"
type input "欣樺-6"
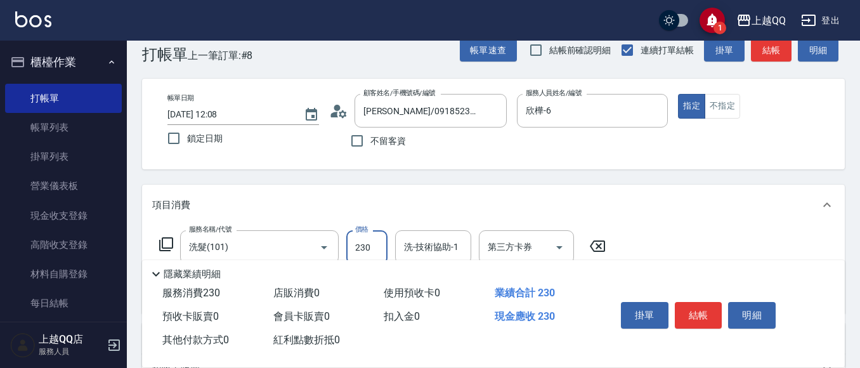
type input "230"
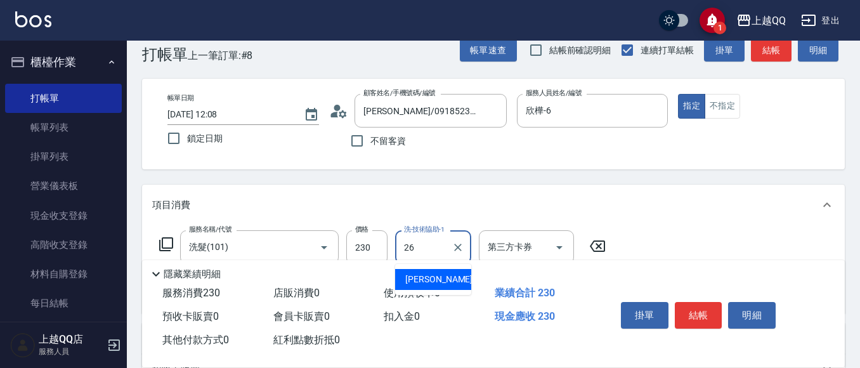
type input "2"
type input "[PERSON_NAME]-25"
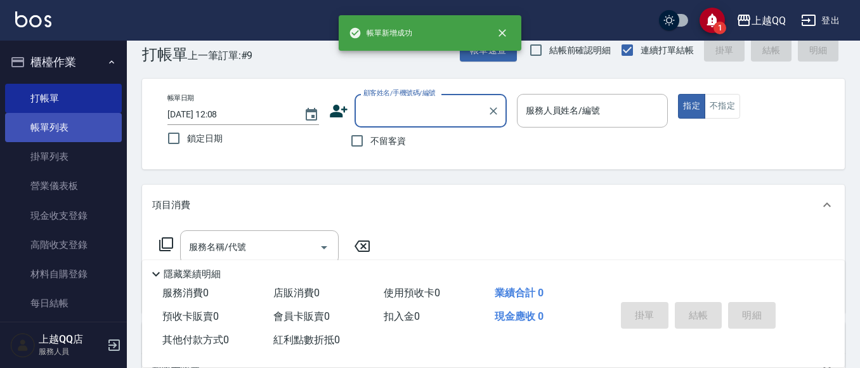
click at [73, 115] on link "帳單列表" at bounding box center [63, 127] width 117 height 29
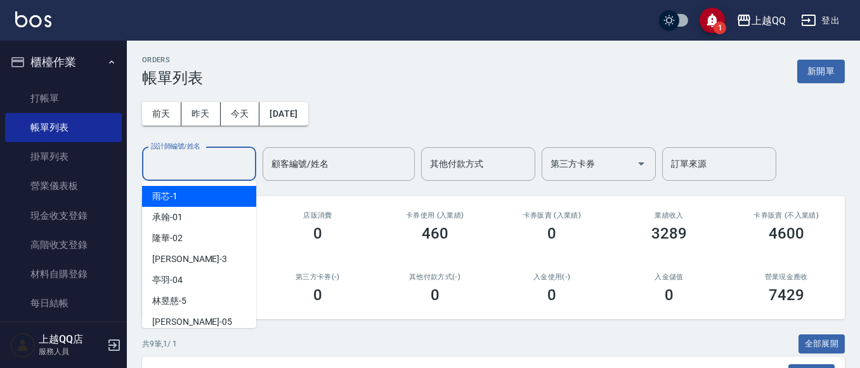
click at [220, 156] on input "設計師編號/姓名" at bounding box center [199, 164] width 103 height 22
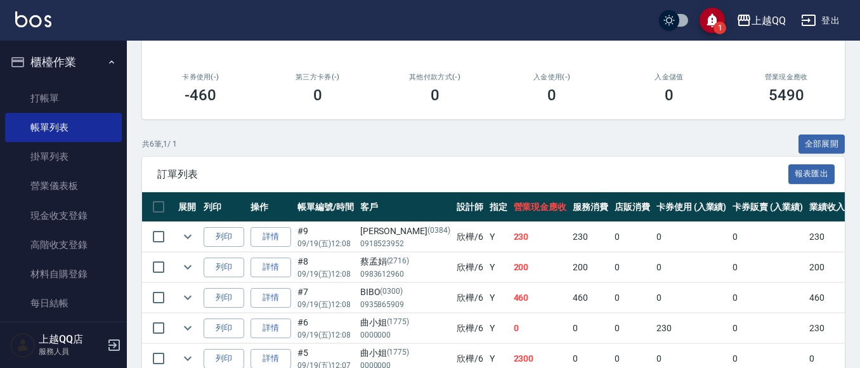
scroll to position [127, 0]
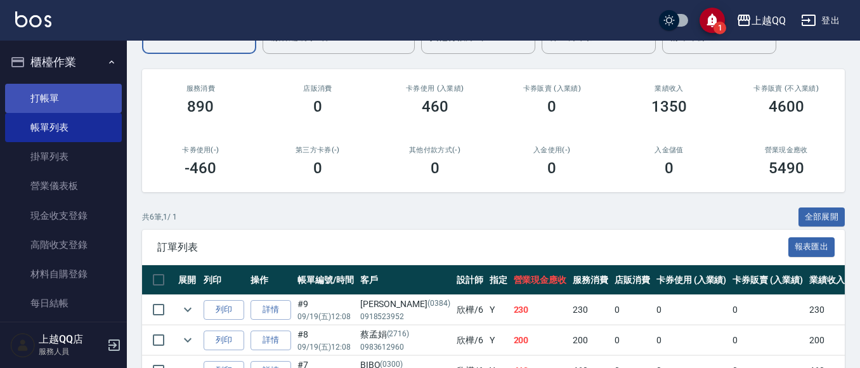
type input "欣樺-6"
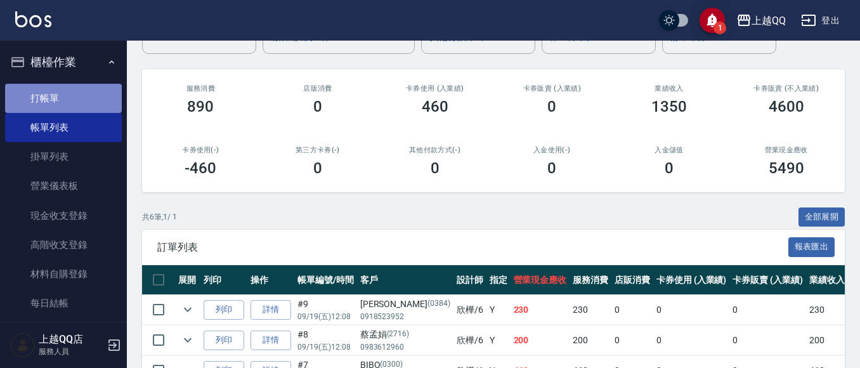
click at [86, 105] on link "打帳單" at bounding box center [63, 98] width 117 height 29
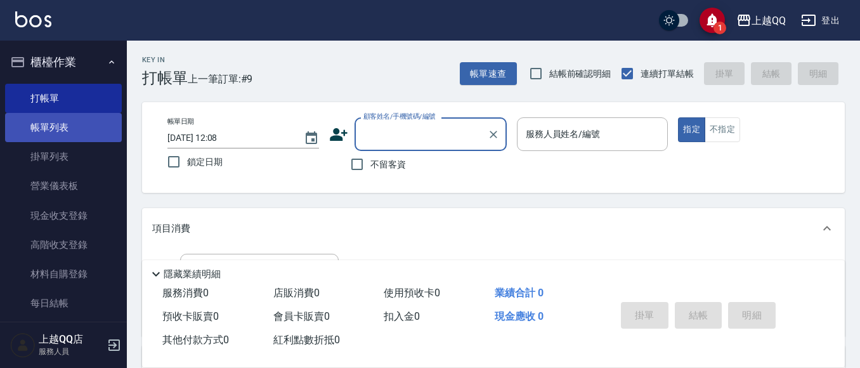
click at [96, 126] on link "帳單列表" at bounding box center [63, 127] width 117 height 29
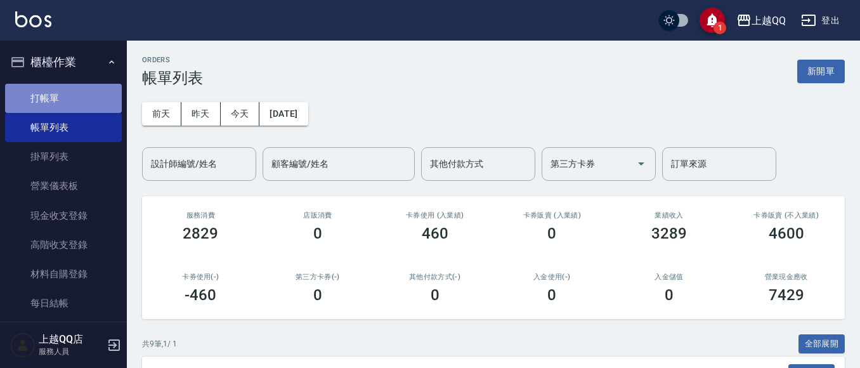
click at [72, 99] on link "打帳單" at bounding box center [63, 98] width 117 height 29
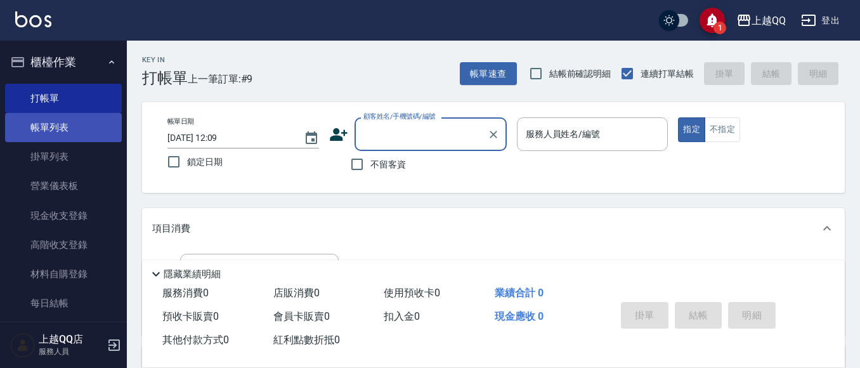
click at [41, 128] on link "帳單列表" at bounding box center [63, 127] width 117 height 29
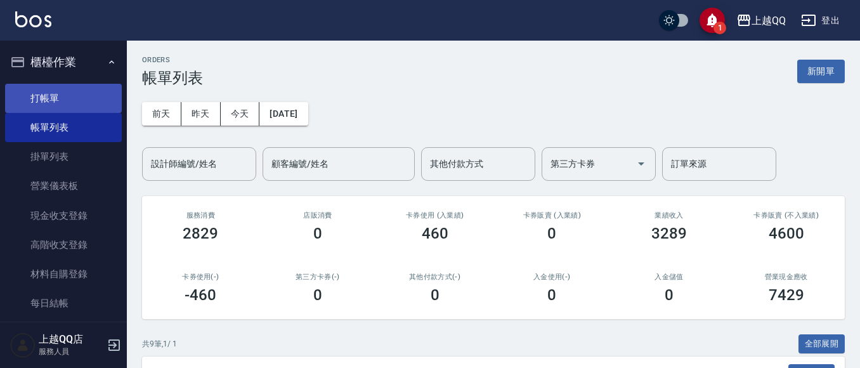
click at [74, 98] on link "打帳單" at bounding box center [63, 98] width 117 height 29
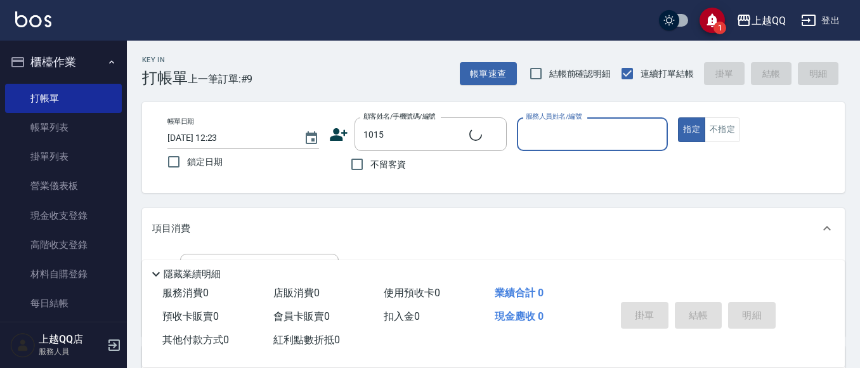
type input "[PERSON_NAME]/0922899331/1015"
type input "佩怡-3"
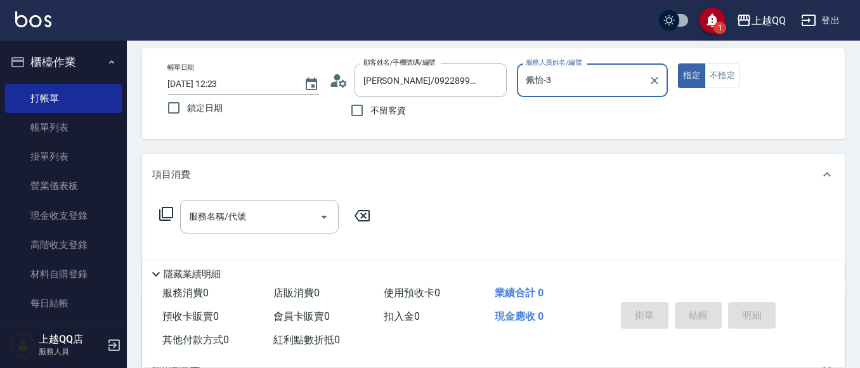
scroll to position [127, 0]
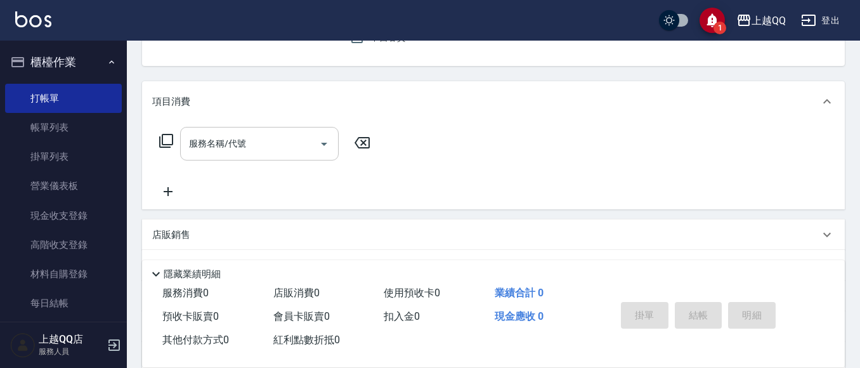
click at [223, 131] on div "服務名稱/代號" at bounding box center [259, 144] width 159 height 34
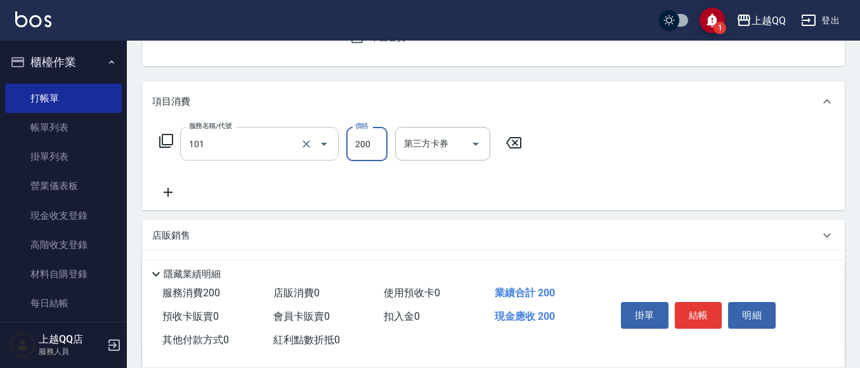
type input "洗髮(101)"
type input "230"
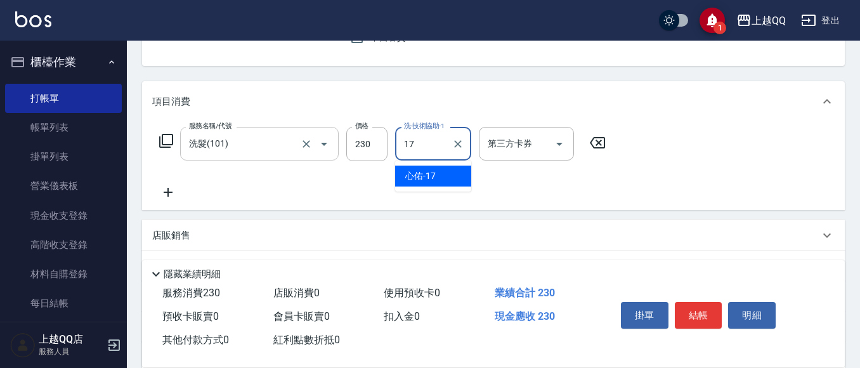
type input "心佑-17"
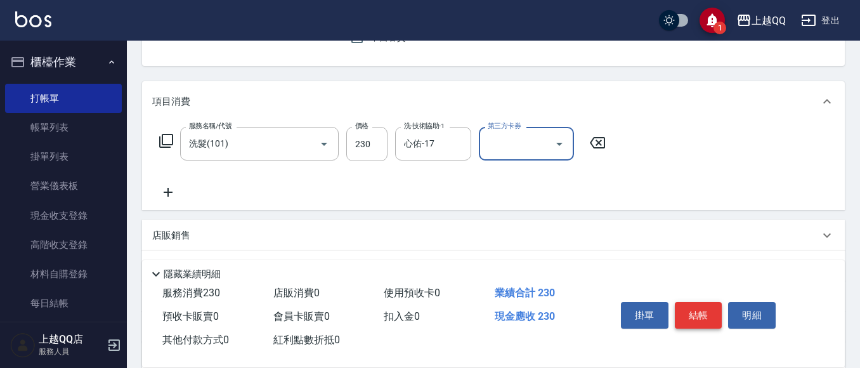
click at [691, 303] on button "結帳" at bounding box center [699, 315] width 48 height 27
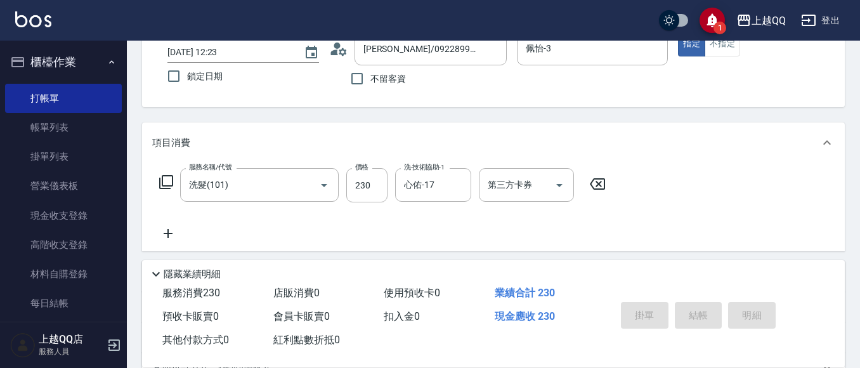
scroll to position [63, 0]
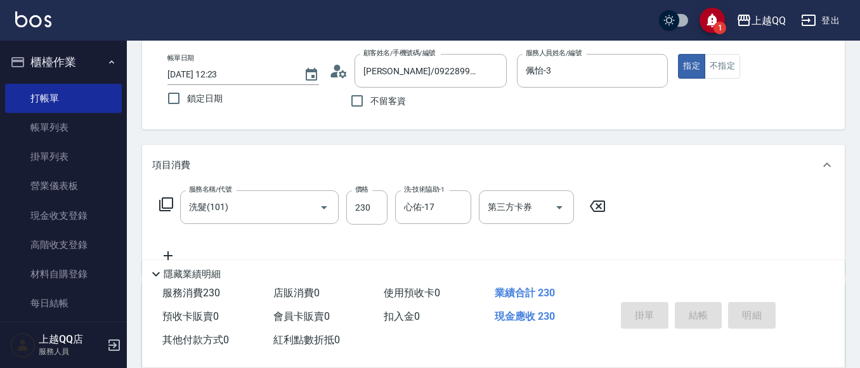
type input "[DATE] 12:40"
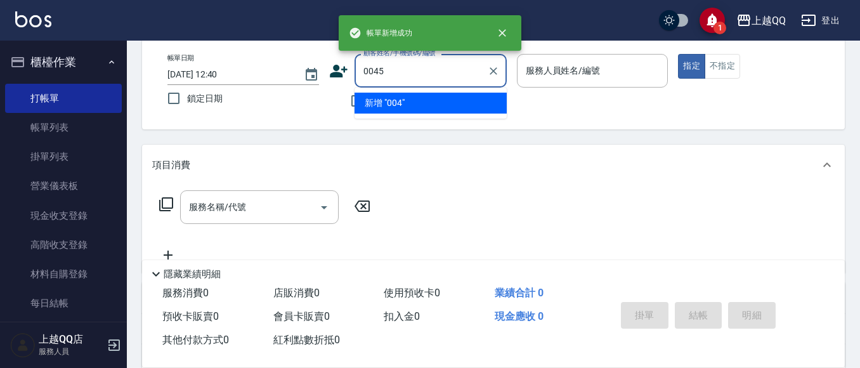
type input "0045"
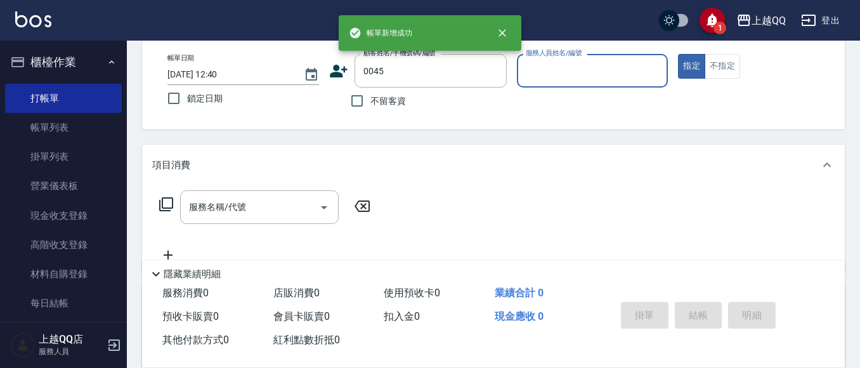
click at [678, 54] on button "指定" at bounding box center [691, 66] width 27 height 25
type button "true"
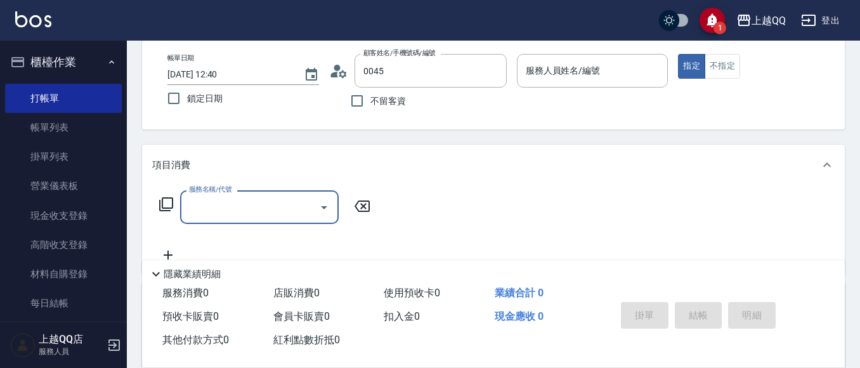
type input "[PERSON_NAME]/0937912815/0045"
type input "1"
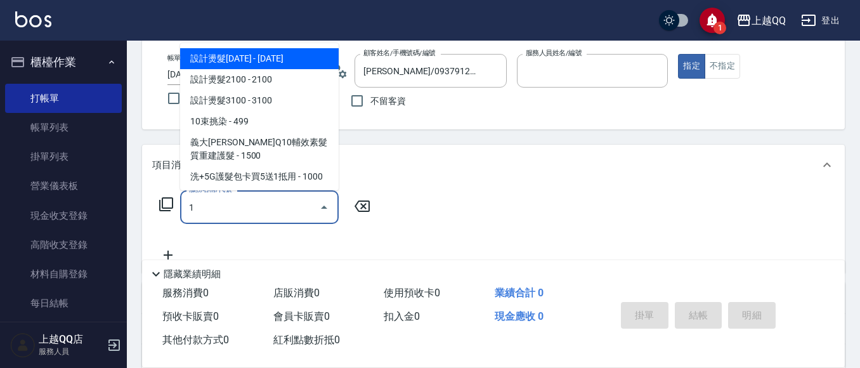
type input "佩怡-3"
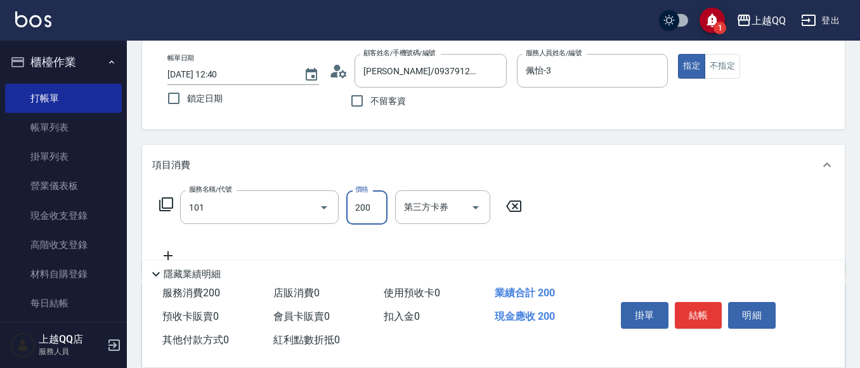
type input "洗髮(101)"
type input "230"
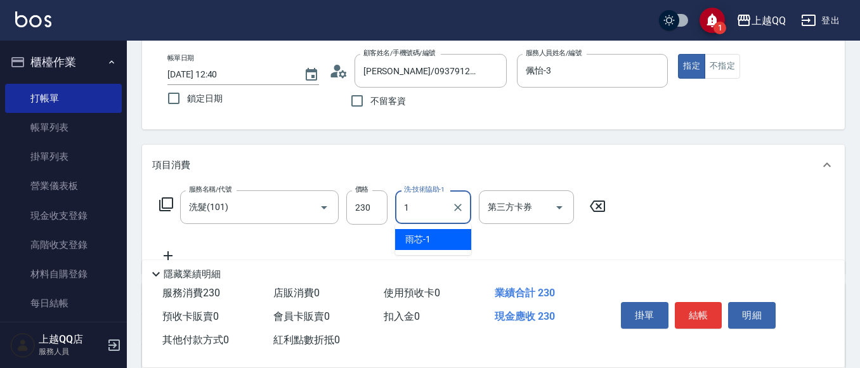
type input "雨芯-1"
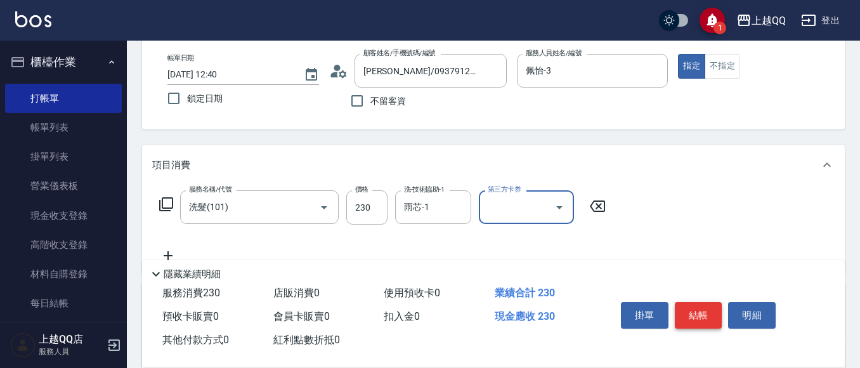
click at [701, 318] on button "結帳" at bounding box center [699, 315] width 48 height 27
